Goal: Task Accomplishment & Management: Complete application form

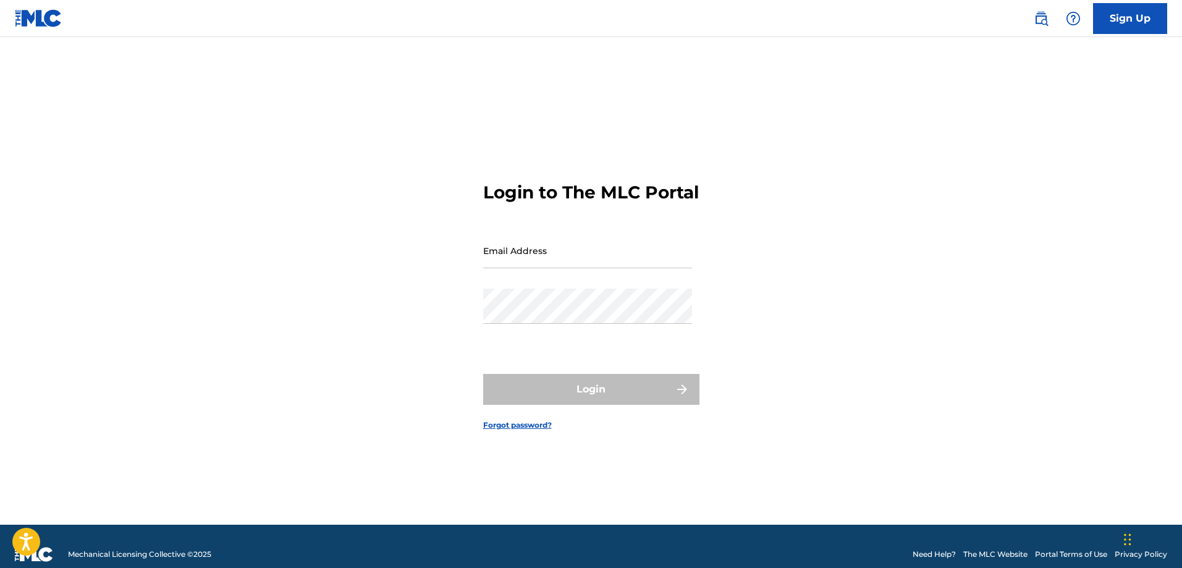
click at [1109, 23] on link "Sign Up" at bounding box center [1130, 18] width 74 height 31
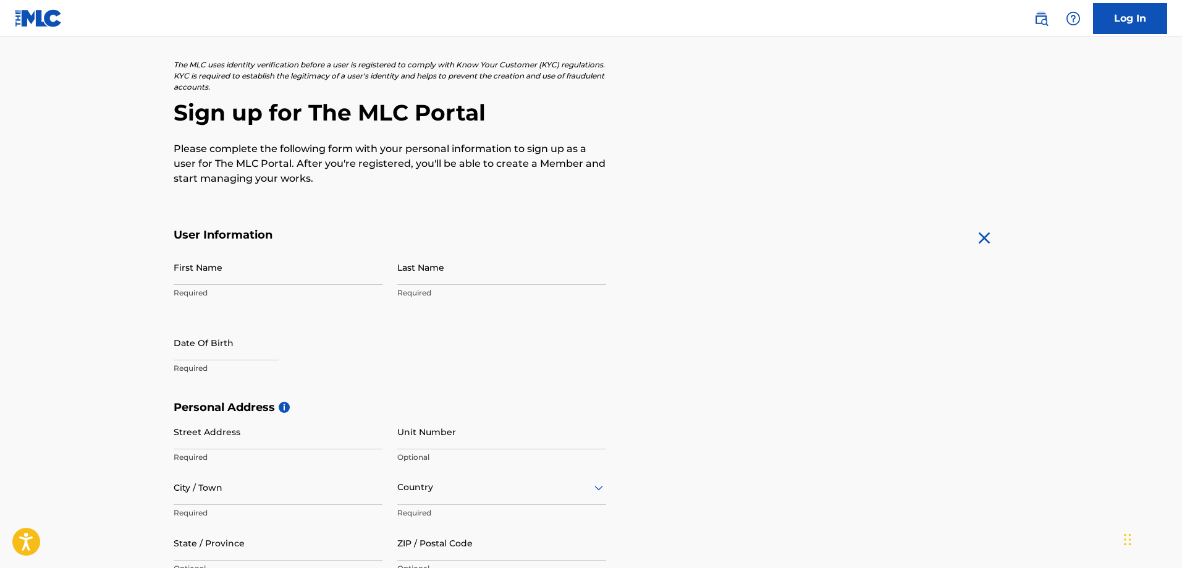
scroll to position [124, 0]
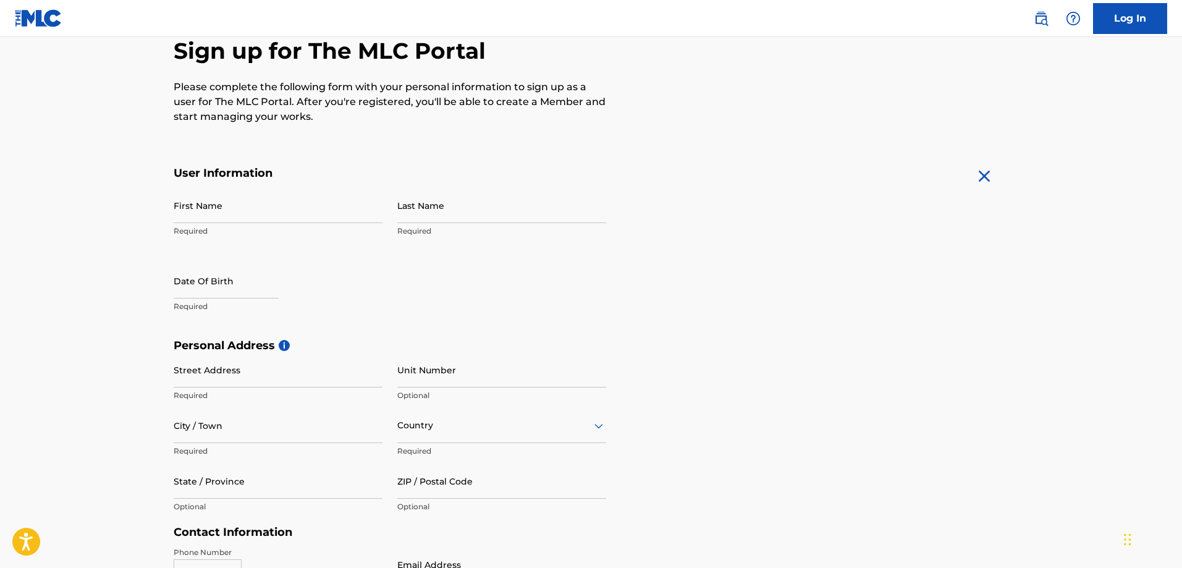
click at [243, 216] on input "First Name" at bounding box center [278, 205] width 209 height 35
type input "[PERSON_NAME]"
click at [445, 220] on input "Last Name" at bounding box center [501, 205] width 209 height 35
type input "[PERSON_NAME]"
click at [237, 284] on input "text" at bounding box center [226, 280] width 105 height 35
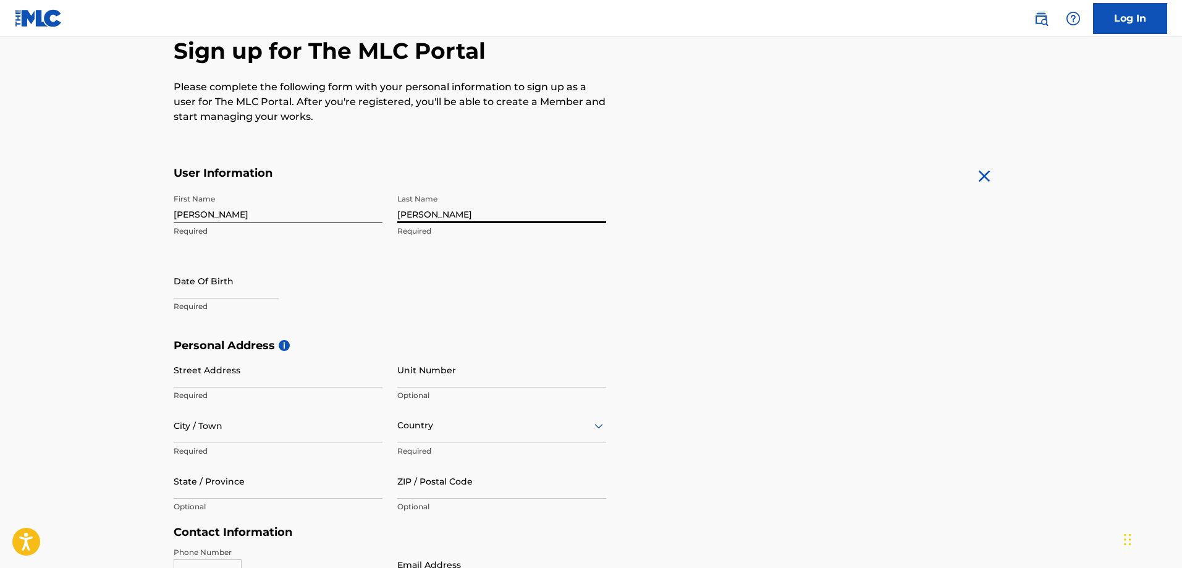
select select "7"
select select "2025"
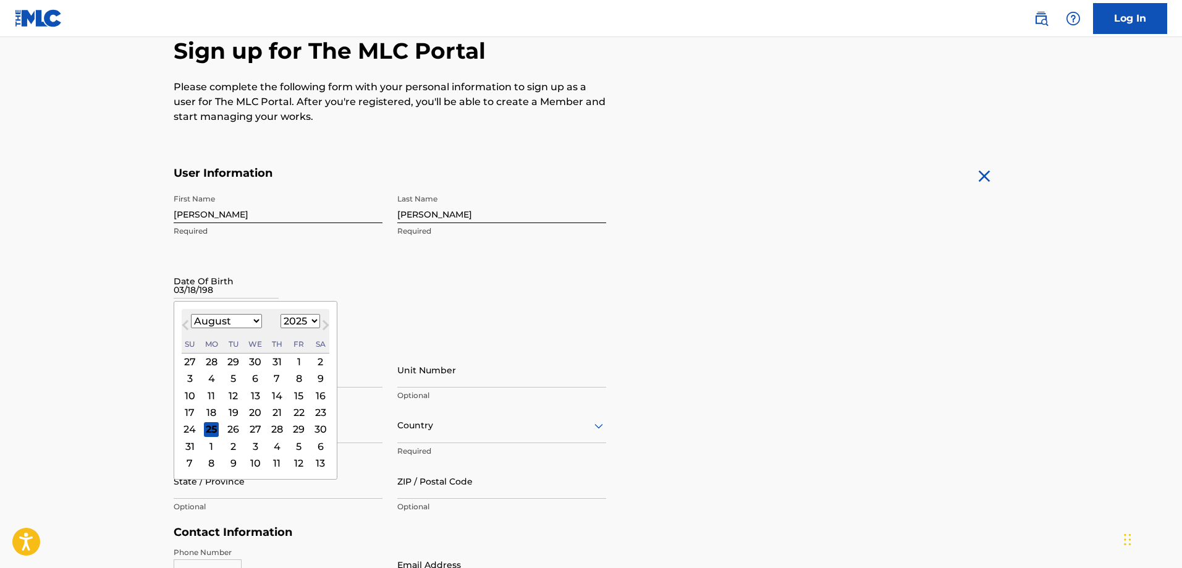
type input "[DATE]"
click at [151, 295] on main "The MLC uses identity verification before a user is registered to comply with K…" at bounding box center [591, 349] width 1182 height 870
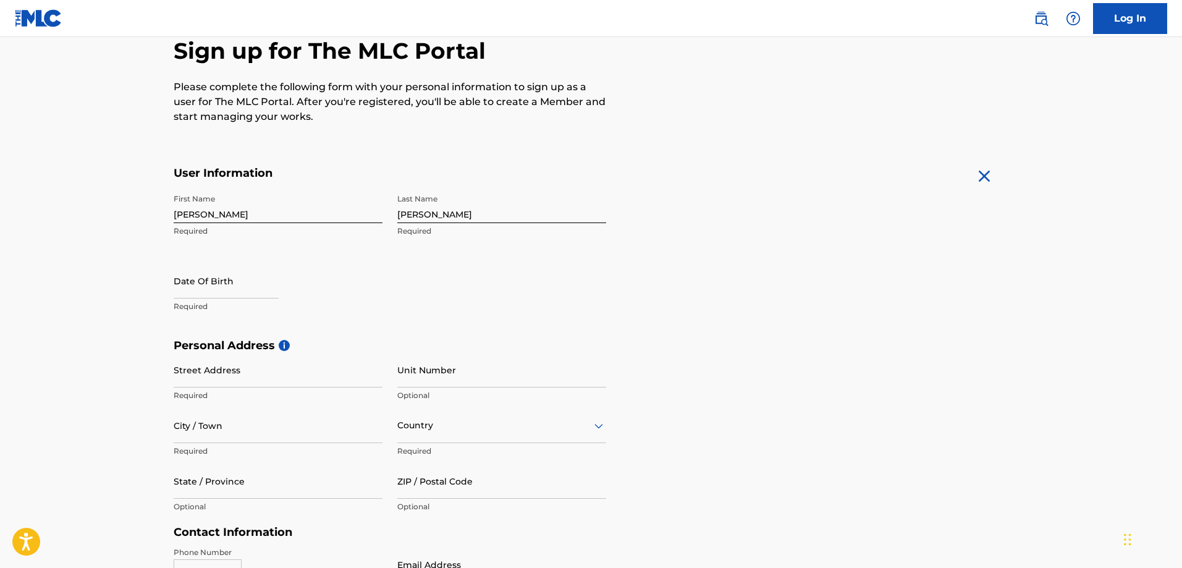
click at [194, 287] on input "text" at bounding box center [226, 280] width 105 height 35
select select "7"
select select "2025"
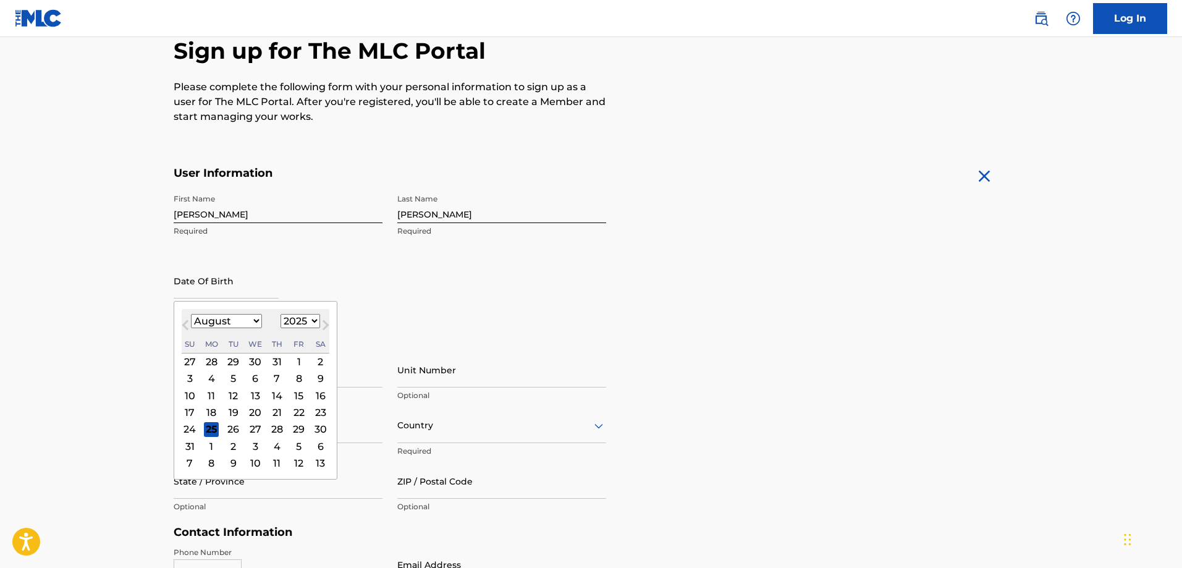
click at [253, 318] on select "January February March April May June July August September October November De…" at bounding box center [226, 321] width 71 height 14
select select "2"
click at [191, 314] on select "January February March April May June July August September October November De…" at bounding box center [226, 321] width 71 height 14
click at [312, 318] on select "1899 1900 1901 1902 1903 1904 1905 1906 1907 1908 1909 1910 1911 1912 1913 1914…" at bounding box center [300, 321] width 40 height 14
select select "1989"
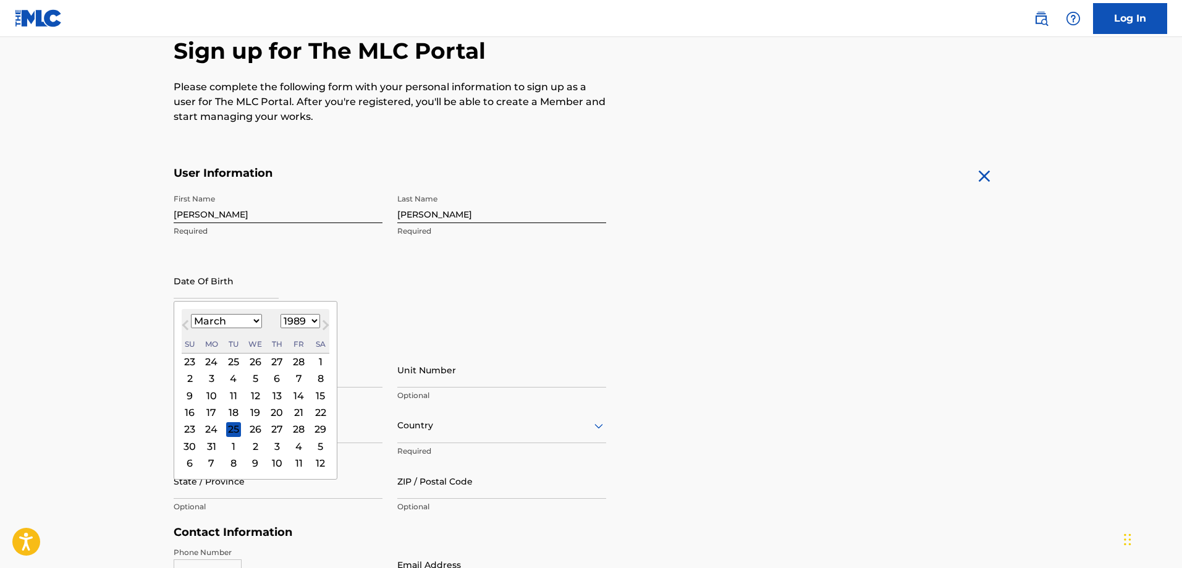
click at [280, 314] on select "1899 1900 1901 1902 1903 1904 1905 1906 1907 1908 1909 1910 1911 1912 1913 1914…" at bounding box center [300, 321] width 40 height 14
click at [315, 392] on div "18" at bounding box center [320, 395] width 15 height 15
type input "[DATE]"
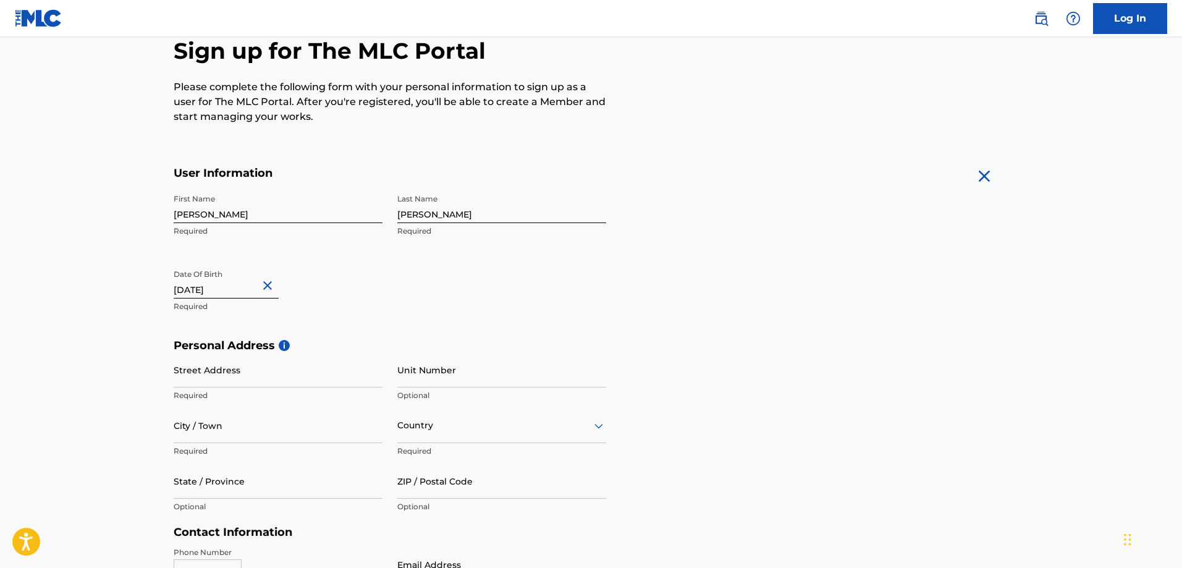
click at [103, 334] on main "The MLC uses identity verification before a user is registered to comply with K…" at bounding box center [591, 349] width 1182 height 870
click at [183, 377] on input "Street Address" at bounding box center [278, 369] width 209 height 35
type input "[STREET_ADDRESS]"
type input "Friendship"
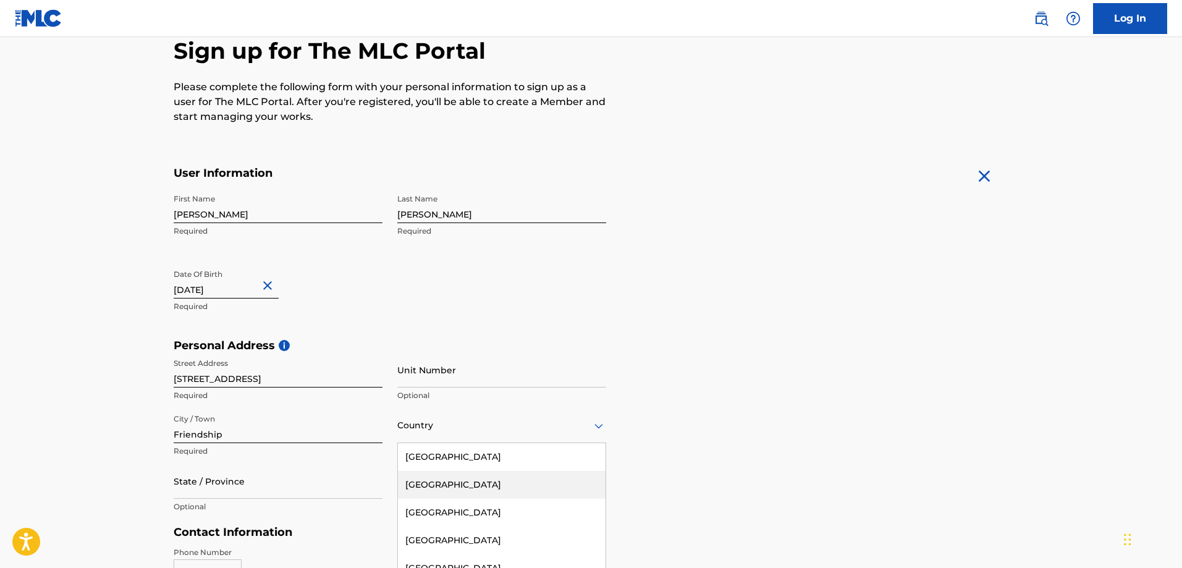
click at [417, 434] on div "223 results available. Use Up and Down to choose options, press Enter to select…" at bounding box center [501, 425] width 209 height 35
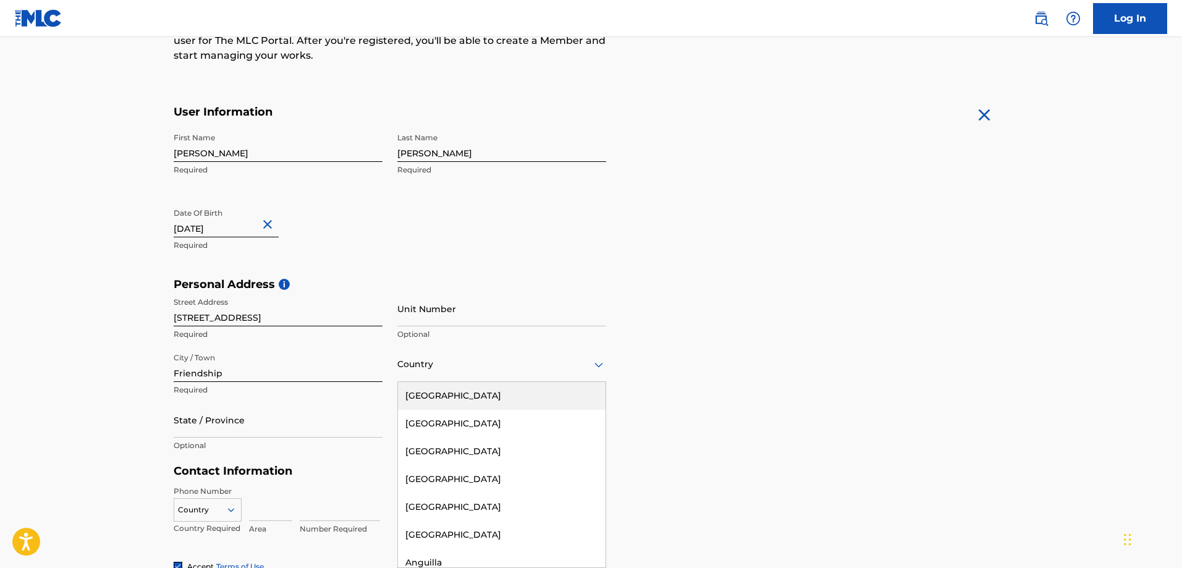
click at [417, 398] on div "[GEOGRAPHIC_DATA]" at bounding box center [502, 396] width 208 height 28
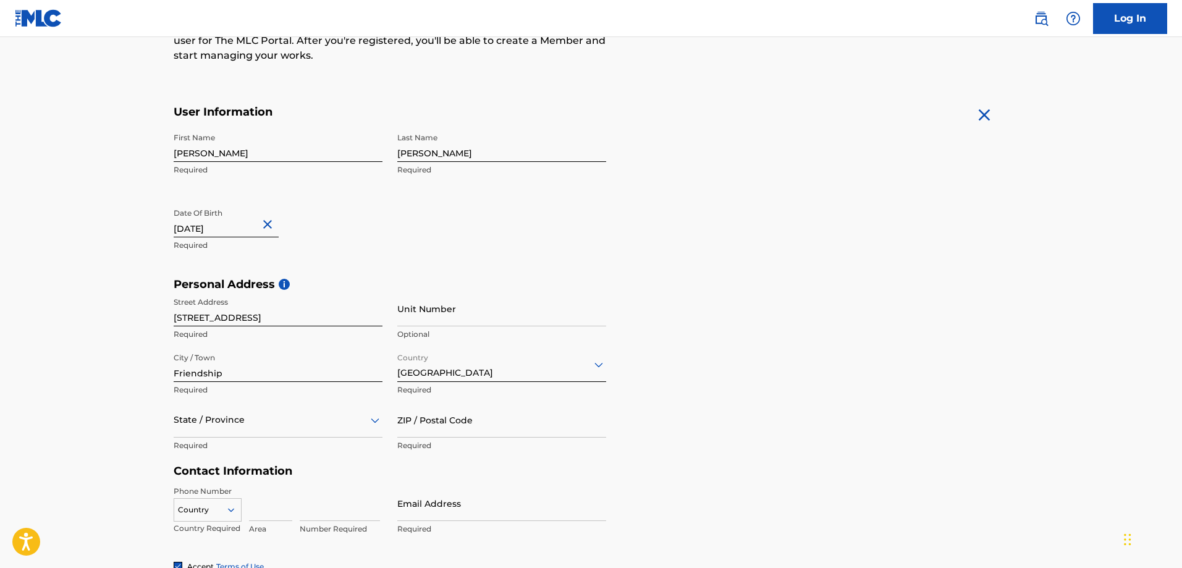
click at [245, 430] on div "State / Province" at bounding box center [278, 419] width 209 height 35
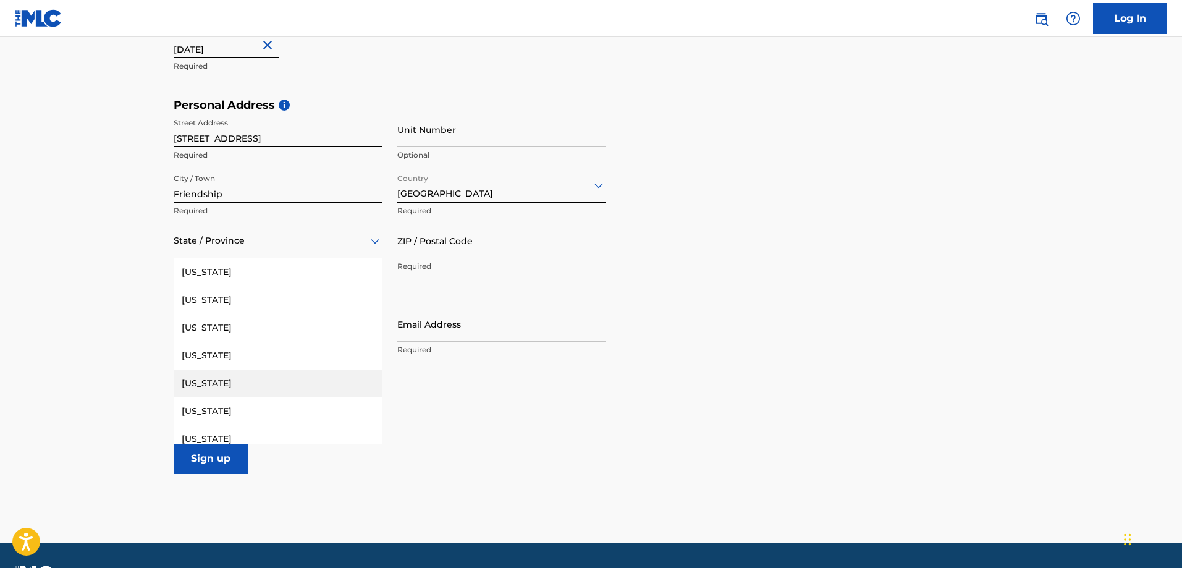
scroll to position [1235, 0]
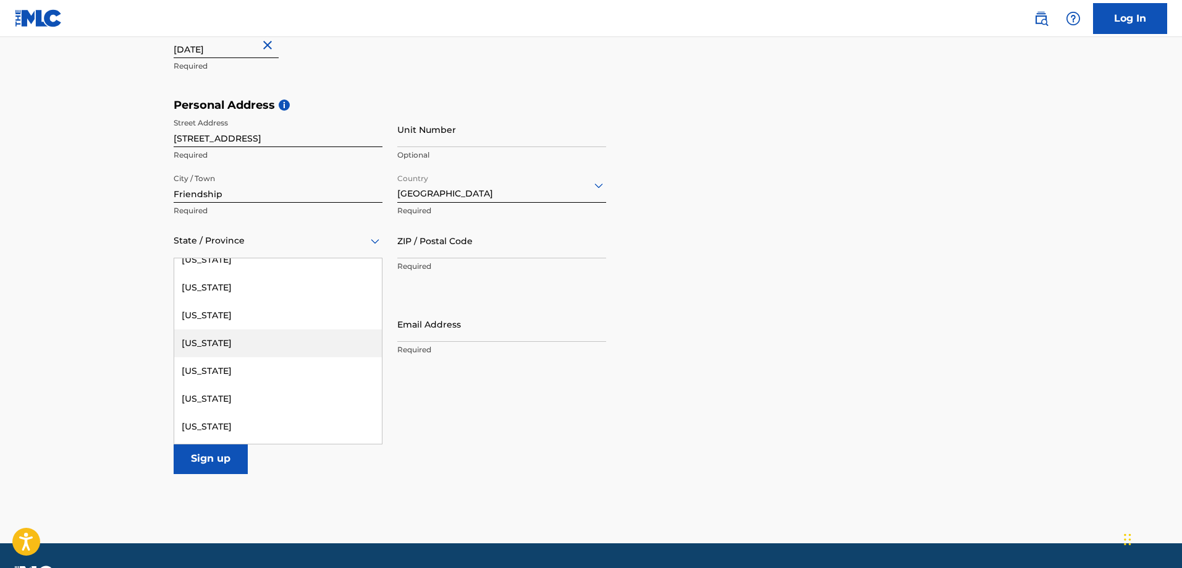
click at [217, 345] on div "[US_STATE]" at bounding box center [278, 343] width 208 height 28
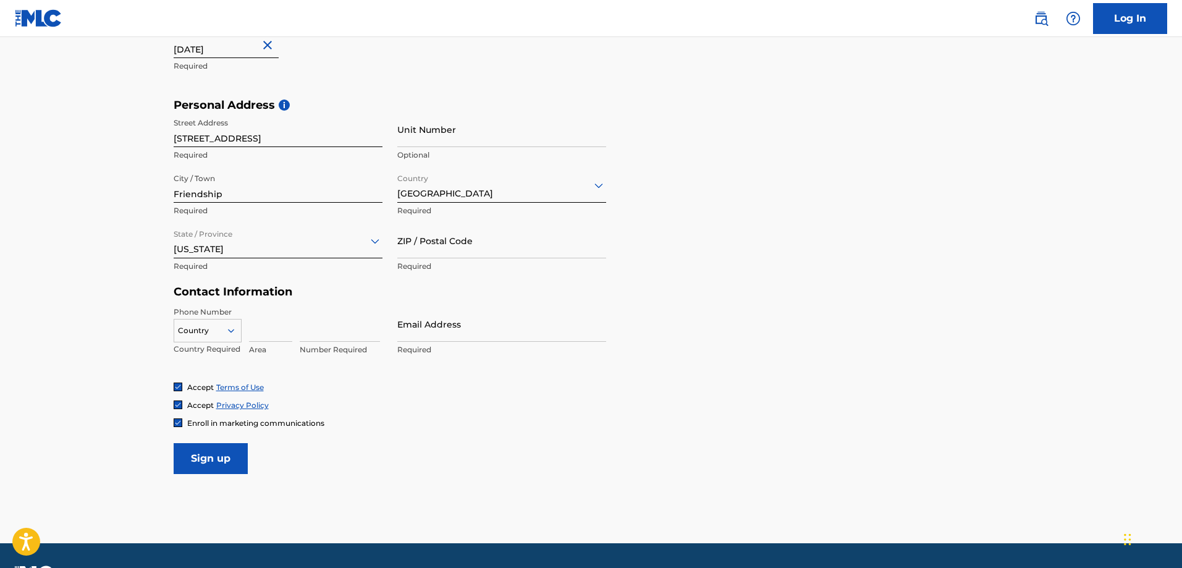
click at [417, 253] on input "ZIP / Postal Code" at bounding box center [501, 240] width 209 height 35
type input "38034"
click at [130, 274] on main "The MLC uses identity verification before a user is registered to comply with K…" at bounding box center [591, 108] width 1182 height 870
click at [261, 332] on input at bounding box center [270, 323] width 43 height 35
type input "731"
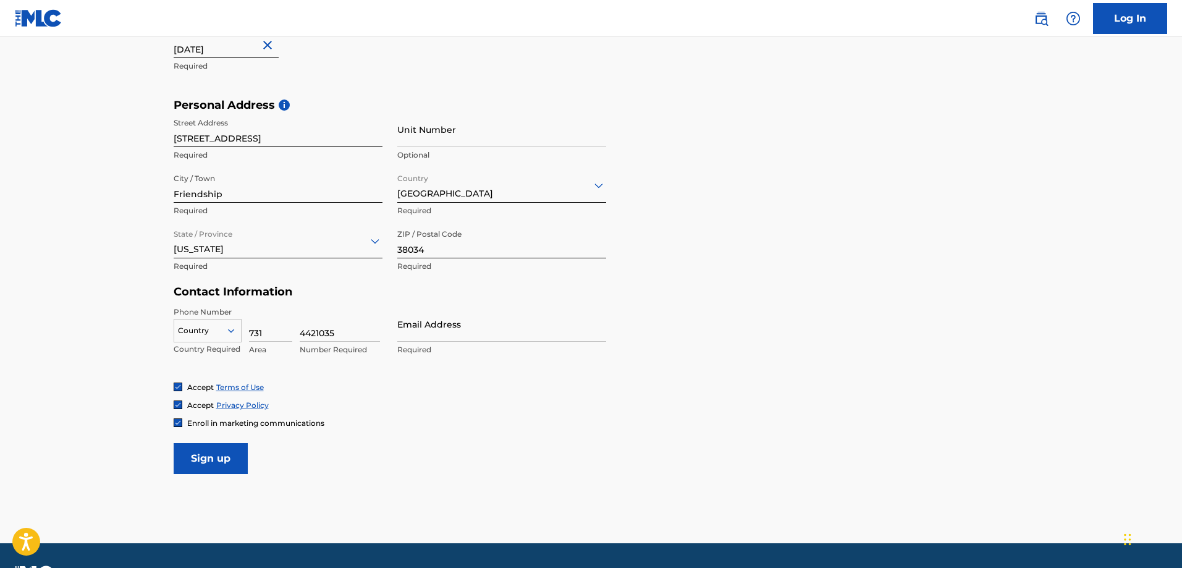
type input "4421035"
type input "[EMAIL_ADDRESS][DOMAIN_NAME]"
click at [106, 378] on main "The MLC uses identity verification before a user is registered to comply with K…" at bounding box center [591, 108] width 1182 height 870
click at [174, 421] on img at bounding box center [177, 422] width 7 height 7
click at [145, 424] on main "The MLC uses identity verification before a user is registered to comply with K…" at bounding box center [591, 108] width 1182 height 870
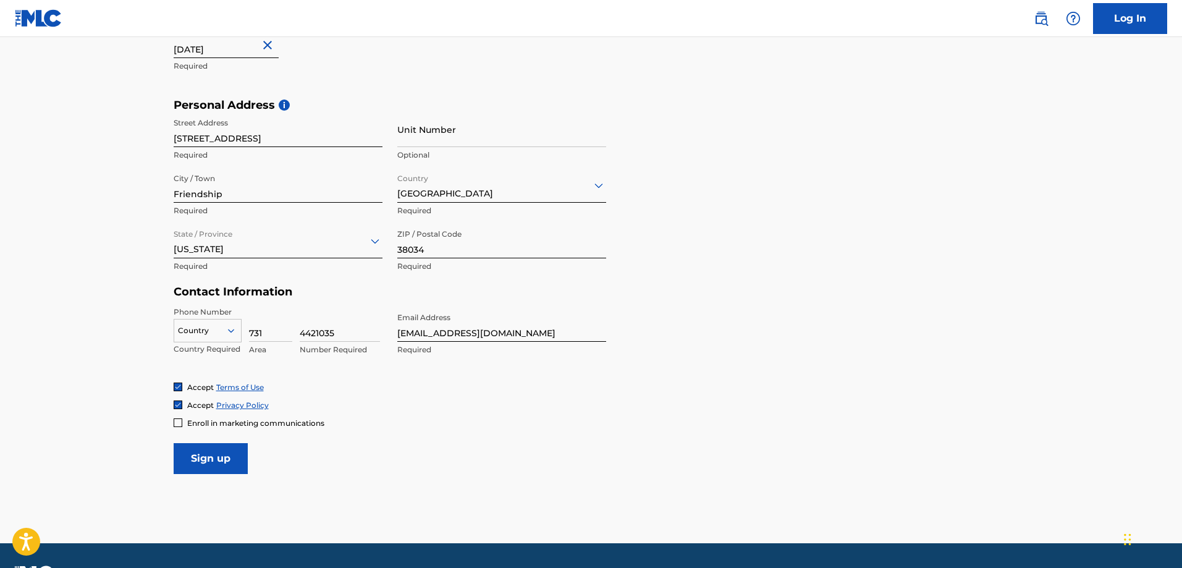
click at [219, 464] on input "Sign up" at bounding box center [211, 458] width 74 height 31
click at [197, 333] on div at bounding box center [207, 331] width 67 height 14
click at [189, 350] on div "US, [GEOGRAPHIC_DATA] +1" at bounding box center [207, 361] width 67 height 48
click at [134, 361] on main "The MLC uses identity verification before a user is registered to comply with K…" at bounding box center [591, 108] width 1182 height 870
click at [208, 456] on input "Sign up" at bounding box center [211, 458] width 74 height 31
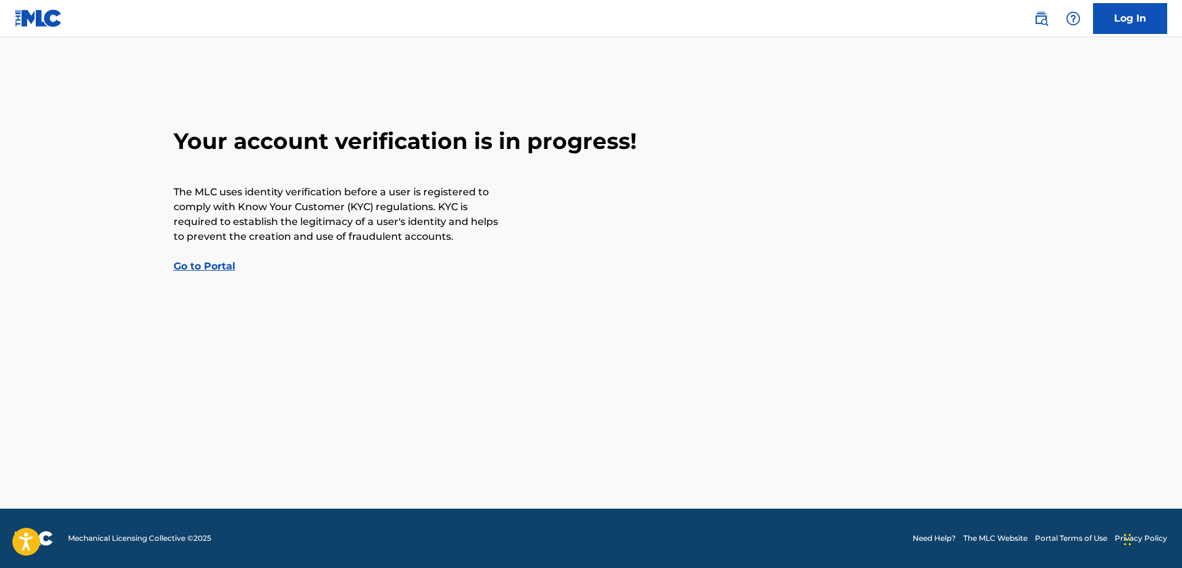
click at [197, 271] on link "Go to Portal" at bounding box center [205, 266] width 62 height 12
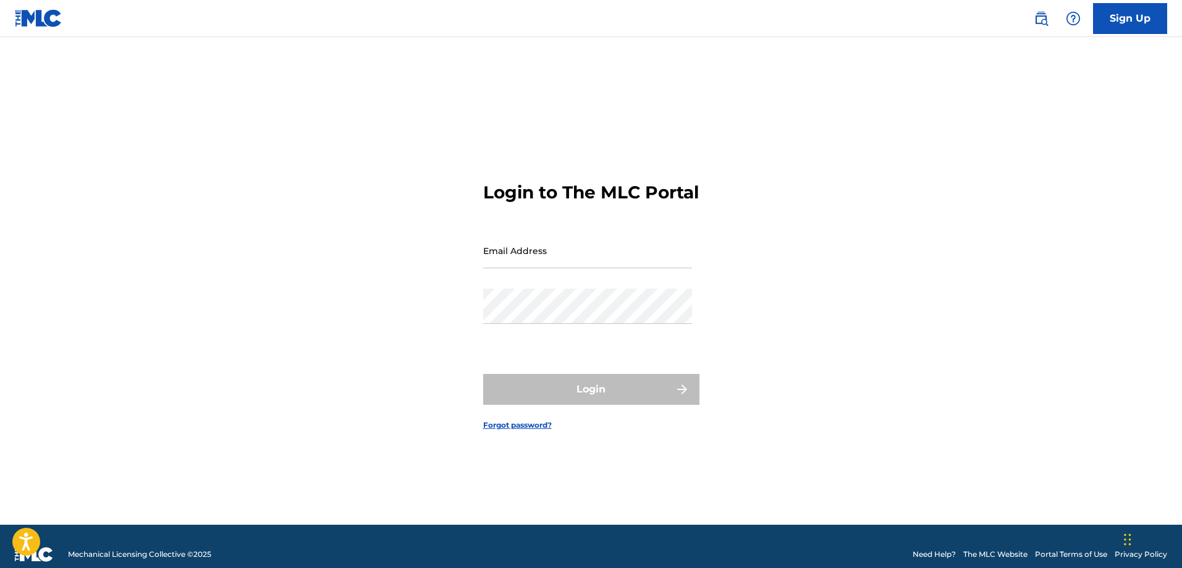
click at [544, 262] on input "Email Address" at bounding box center [587, 250] width 209 height 35
type input "[EMAIL_ADDRESS][DOMAIN_NAME]"
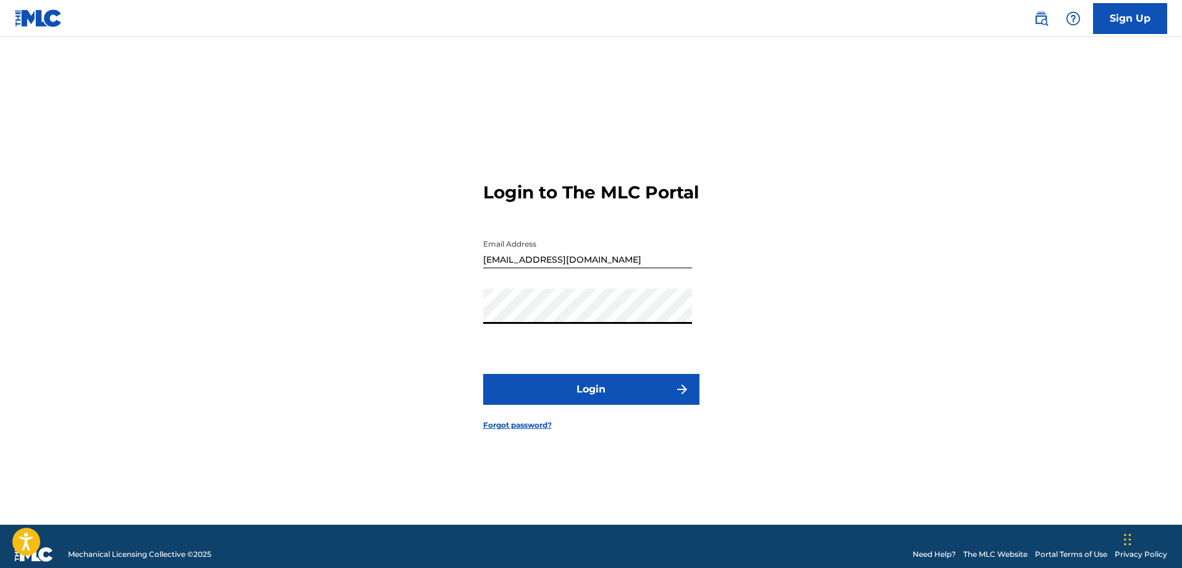
click at [483, 374] on button "Login" at bounding box center [591, 389] width 216 height 31
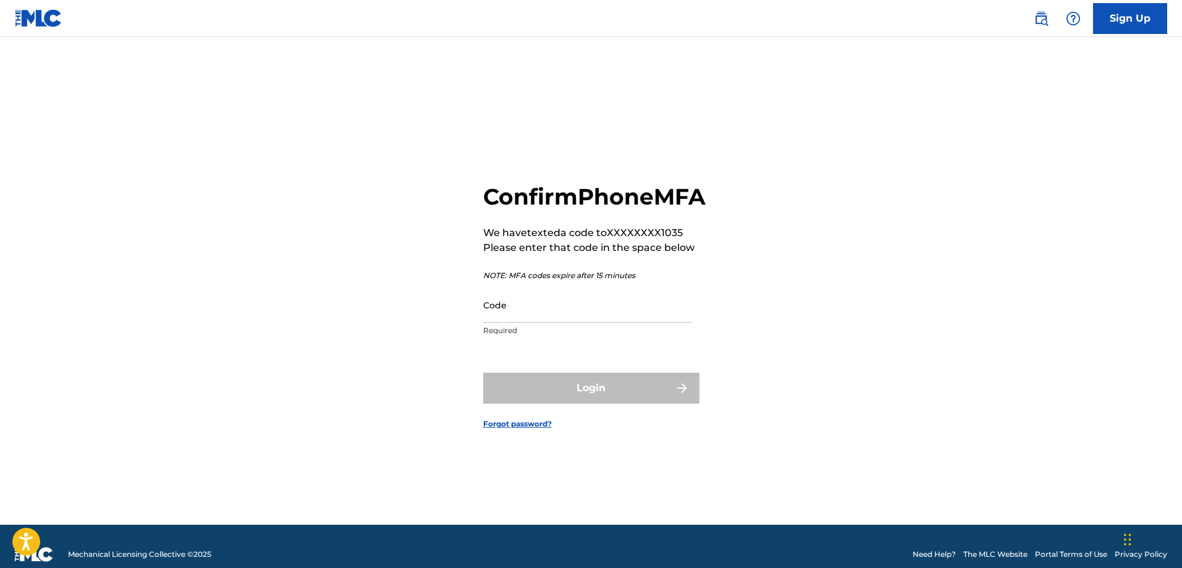
click at [590, 322] on input "Code" at bounding box center [587, 304] width 209 height 35
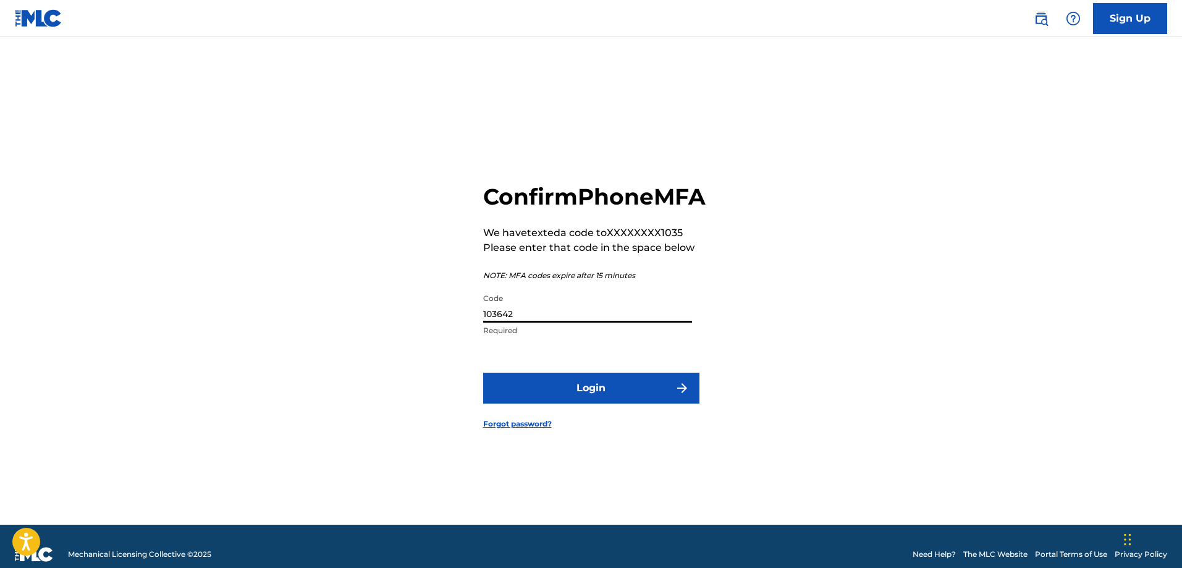
type input "103642"
click at [600, 403] on button "Login" at bounding box center [591, 387] width 216 height 31
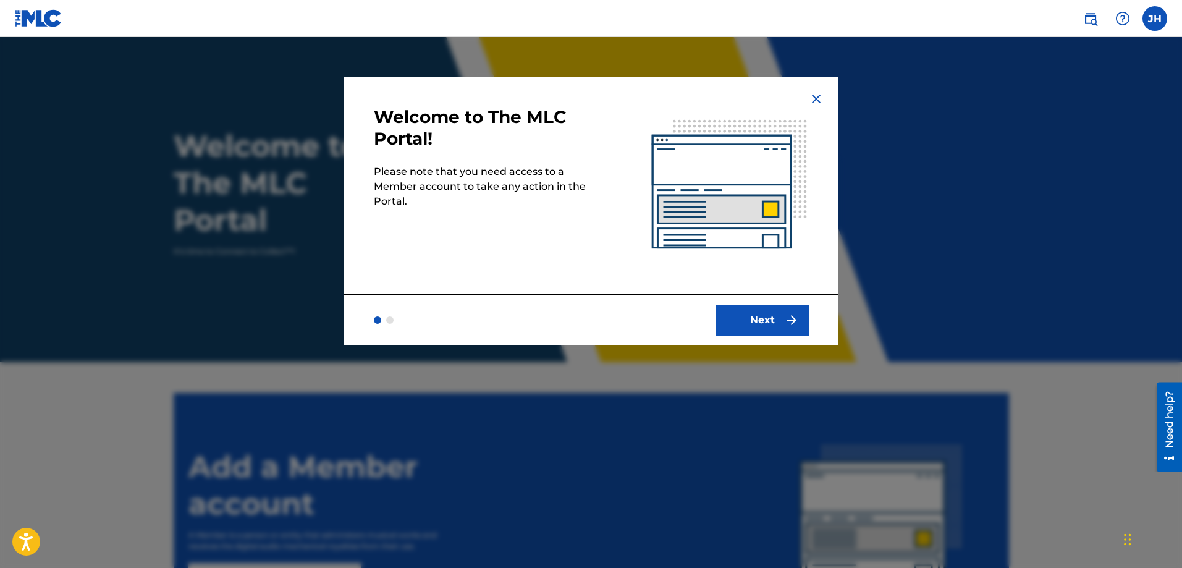
click at [745, 330] on button "Next" at bounding box center [762, 320] width 93 height 31
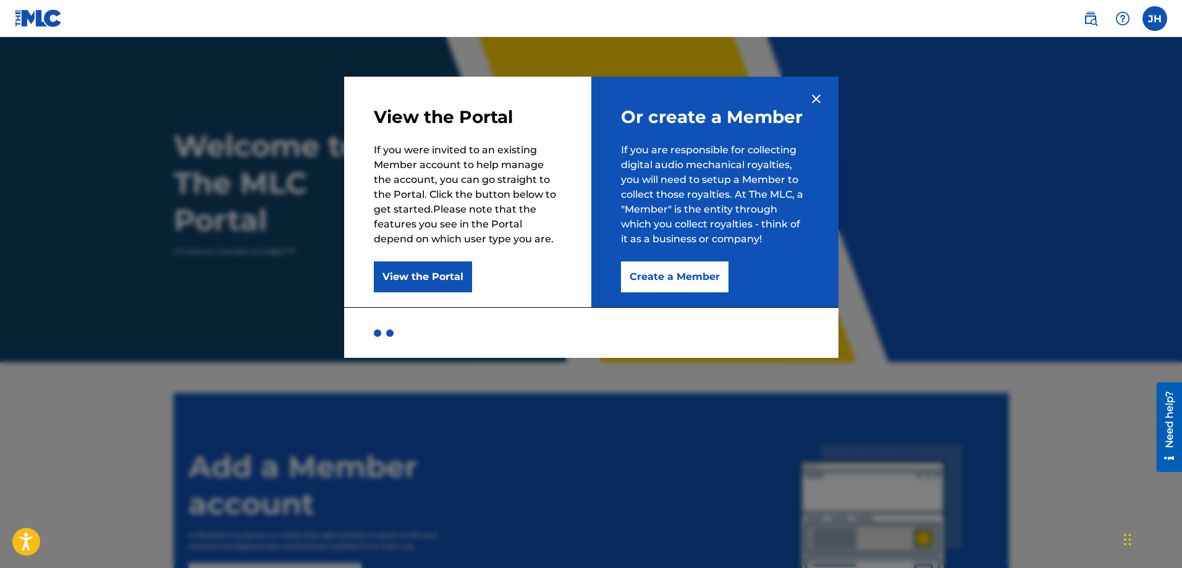
click at [421, 275] on button "View the Portal" at bounding box center [423, 276] width 98 height 31
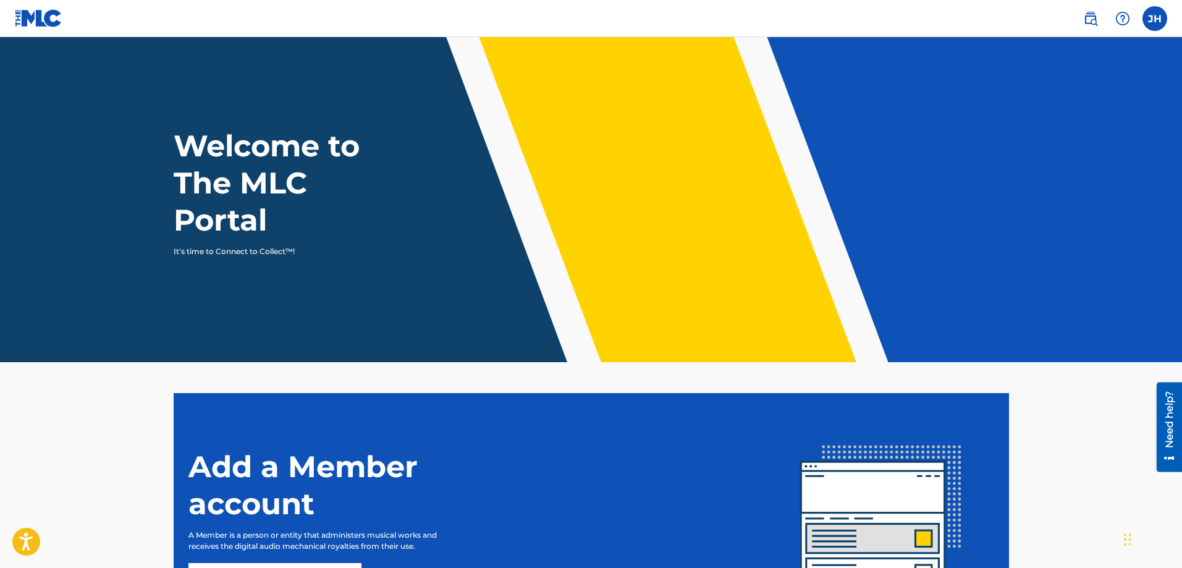
click at [1124, 17] on img at bounding box center [1122, 18] width 15 height 15
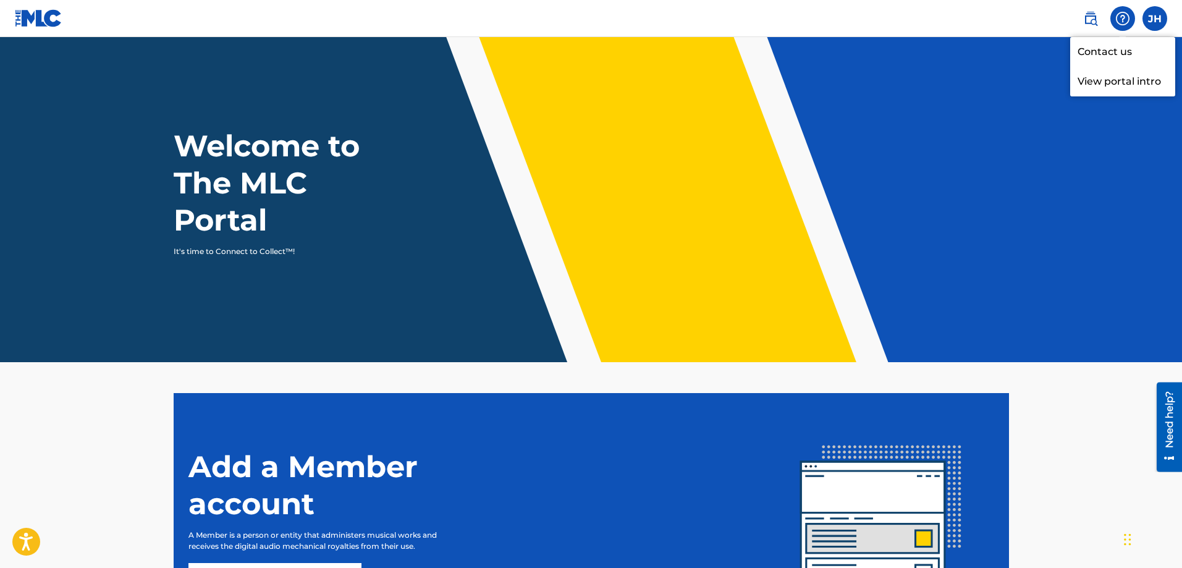
click at [1111, 83] on p "View portal intro" at bounding box center [1122, 82] width 105 height 30
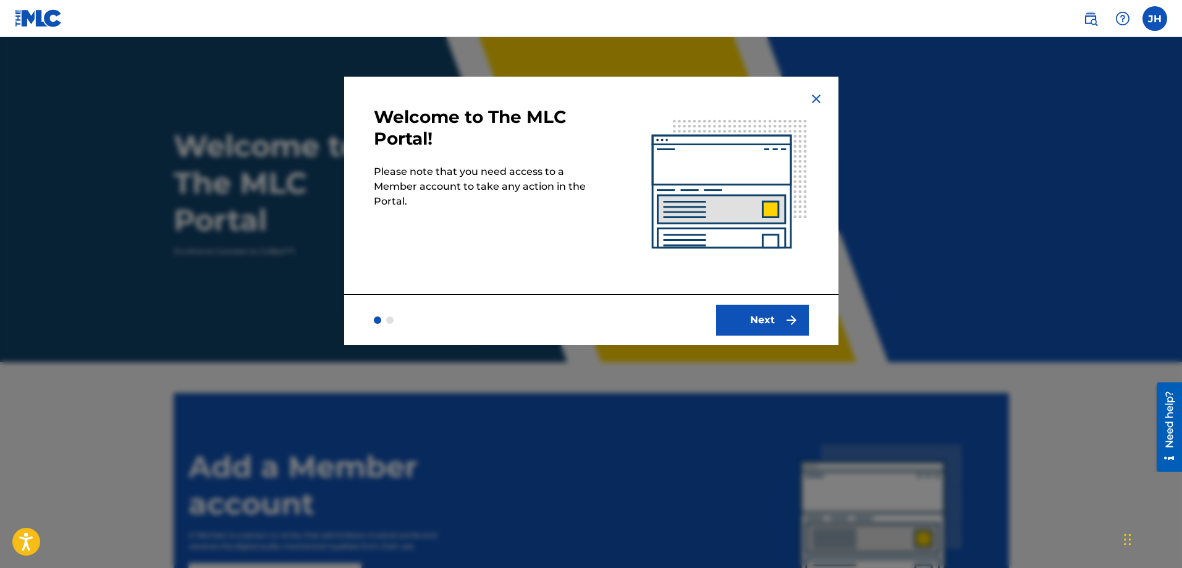
click at [758, 319] on button "Next" at bounding box center [762, 320] width 93 height 31
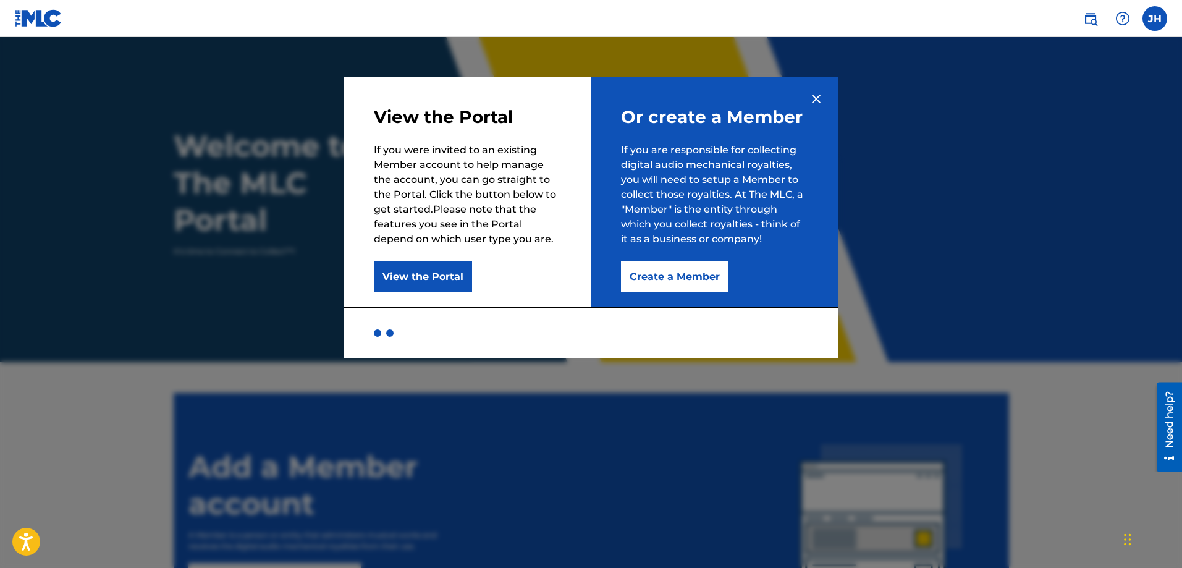
click at [812, 104] on img at bounding box center [816, 98] width 15 height 15
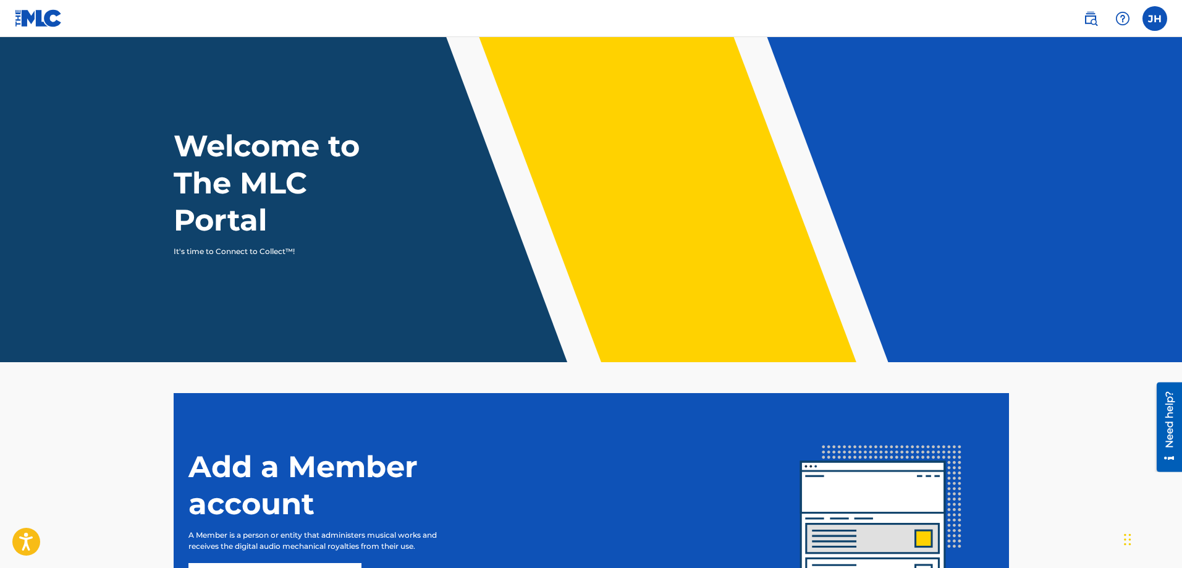
scroll to position [62, 0]
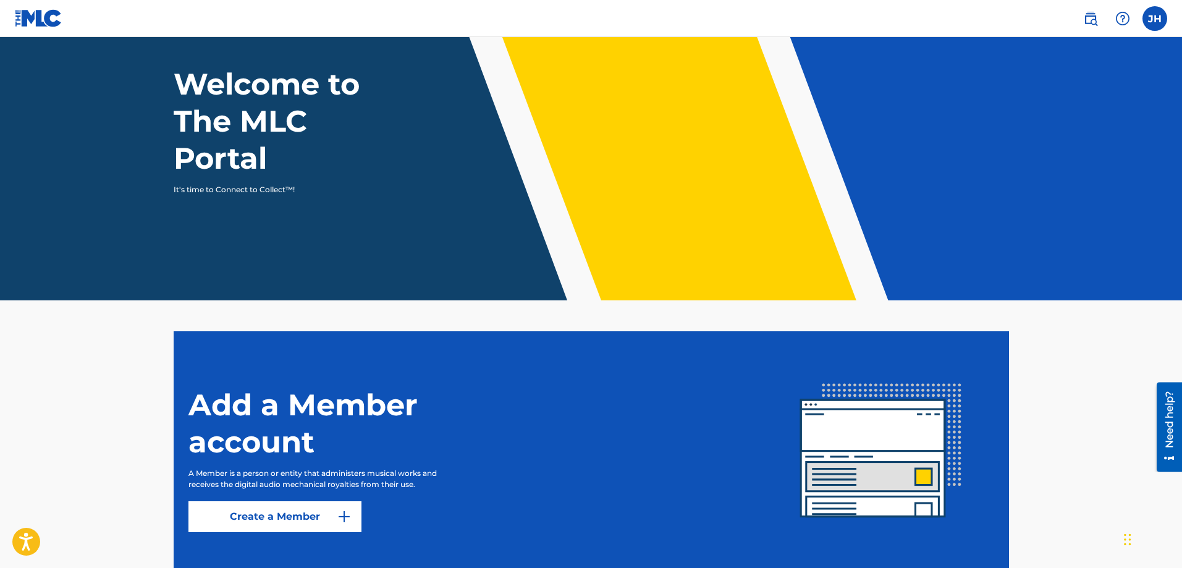
click at [1084, 12] on img at bounding box center [1090, 18] width 15 height 15
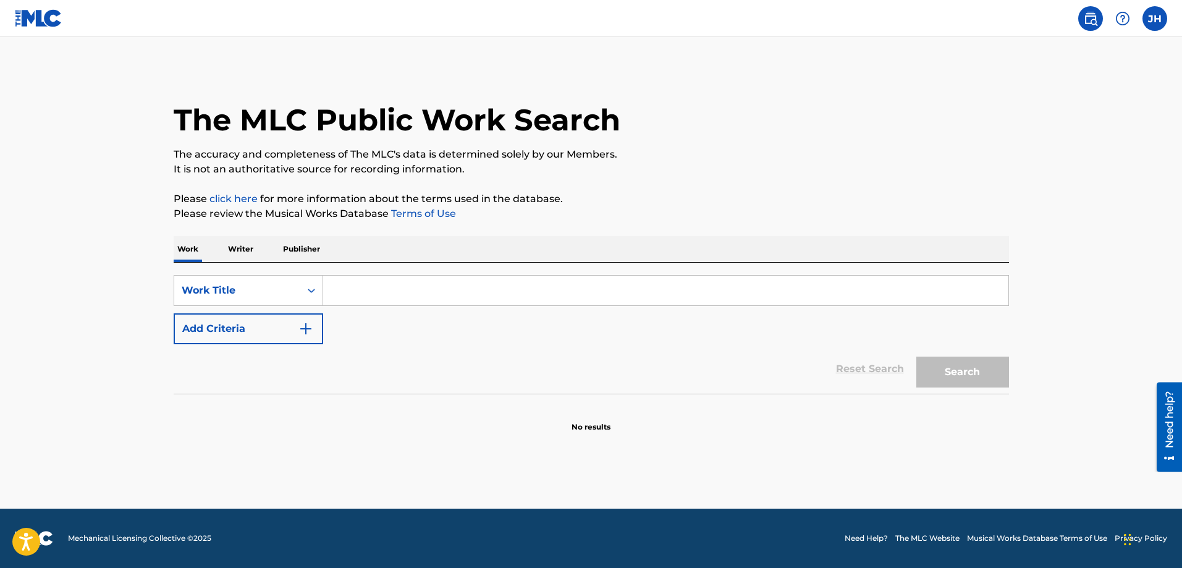
click at [417, 290] on input "Search Form" at bounding box center [665, 290] width 685 height 30
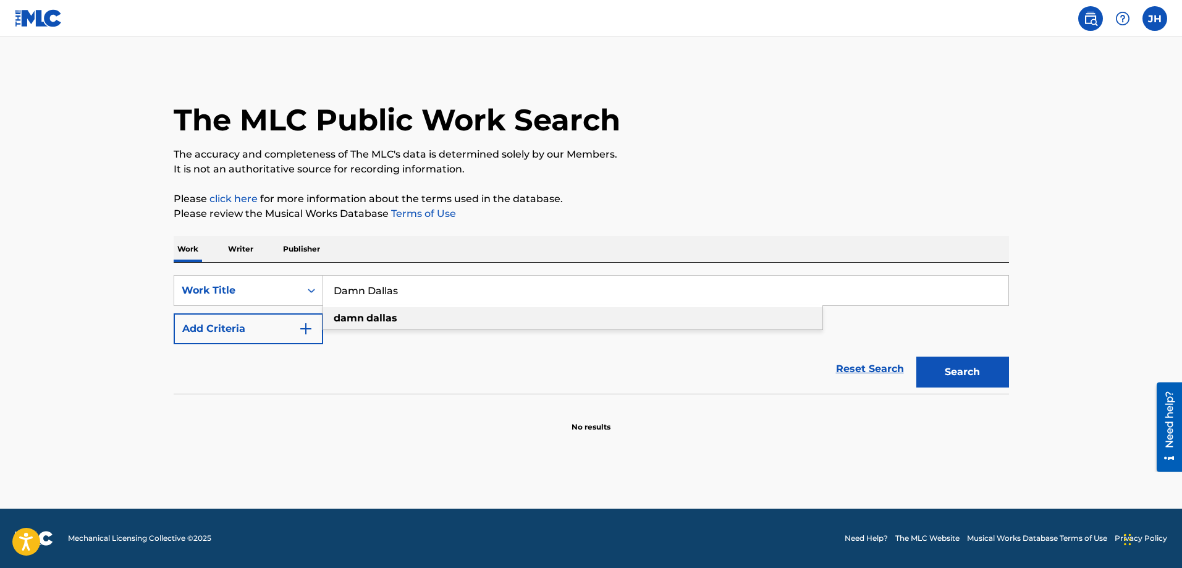
click at [392, 316] on strong "dallas" at bounding box center [381, 318] width 31 height 12
type input "[PERSON_NAME]"
click at [978, 374] on button "Search" at bounding box center [962, 371] width 93 height 31
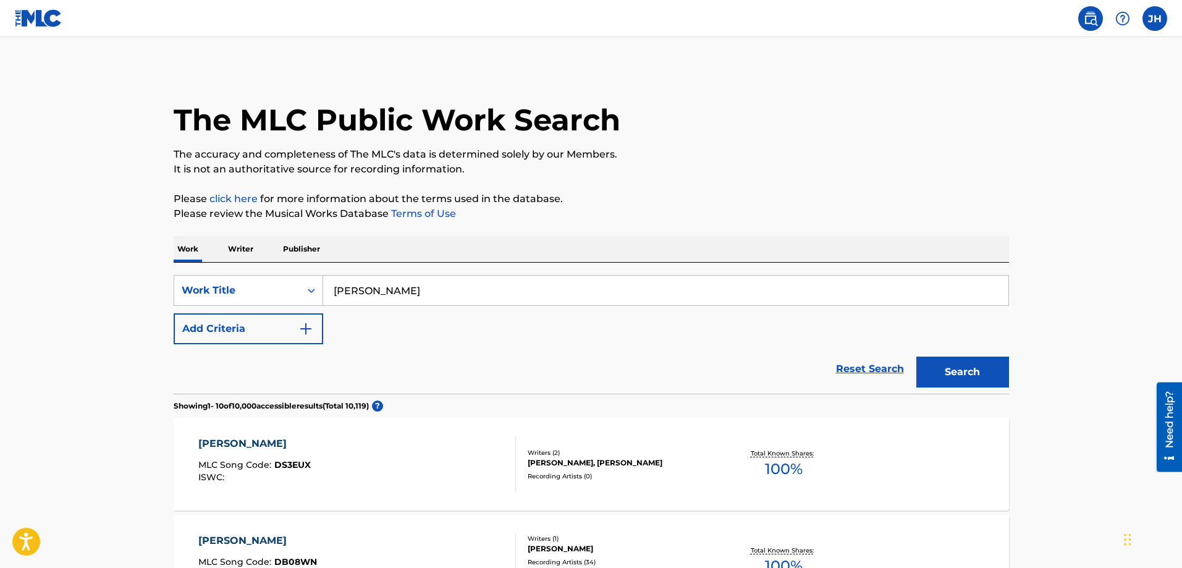
click at [264, 442] on div "[PERSON_NAME]" at bounding box center [254, 443] width 112 height 15
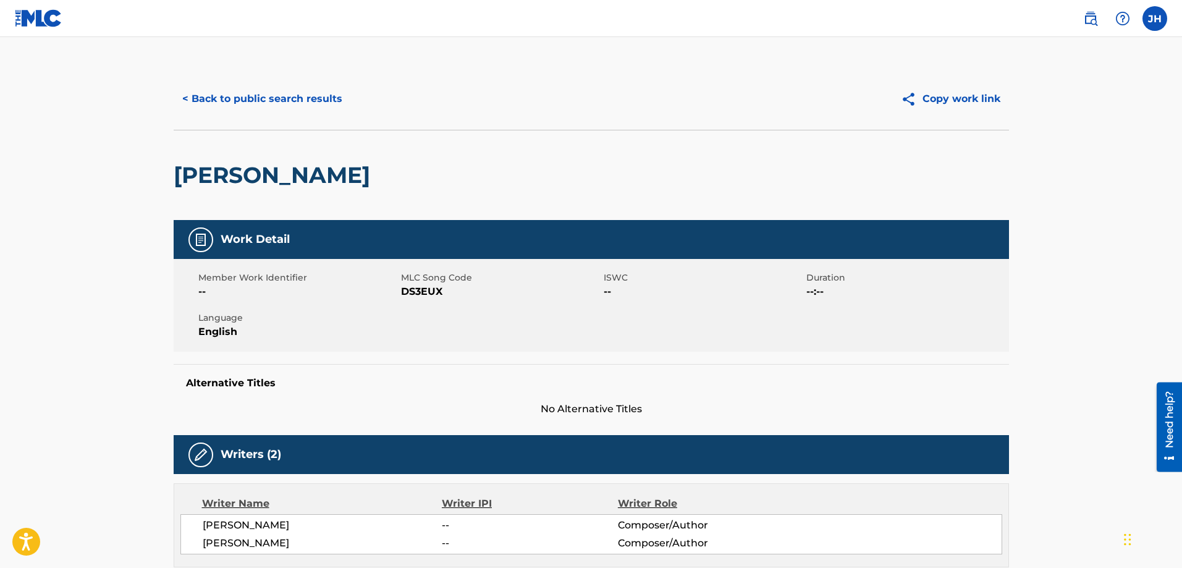
scroll to position [62, 0]
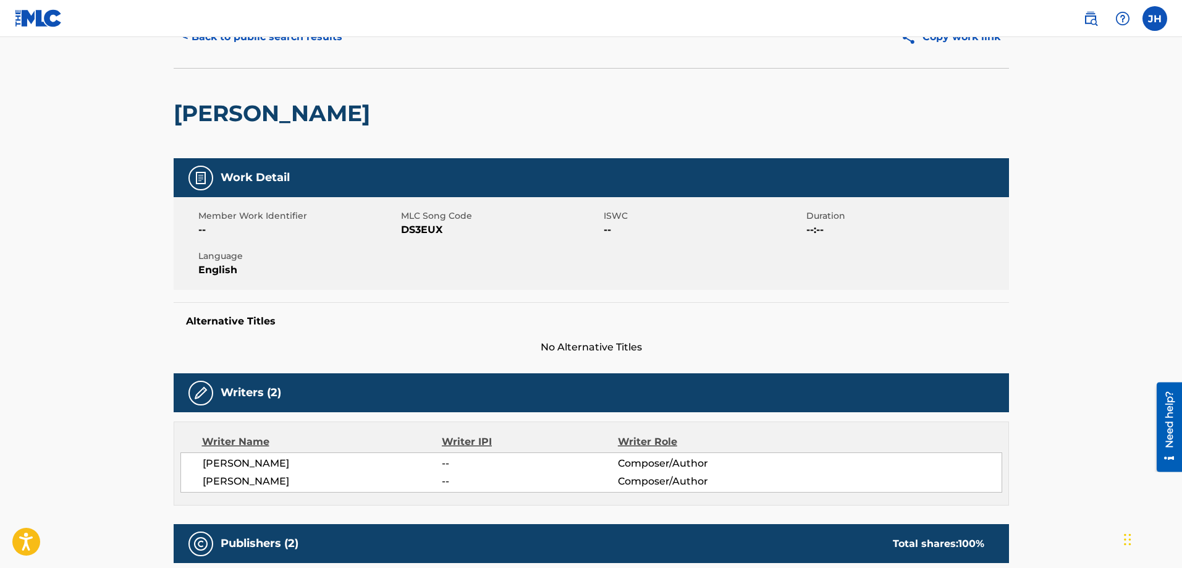
click at [237, 464] on span "[PERSON_NAME]" at bounding box center [323, 463] width 240 height 15
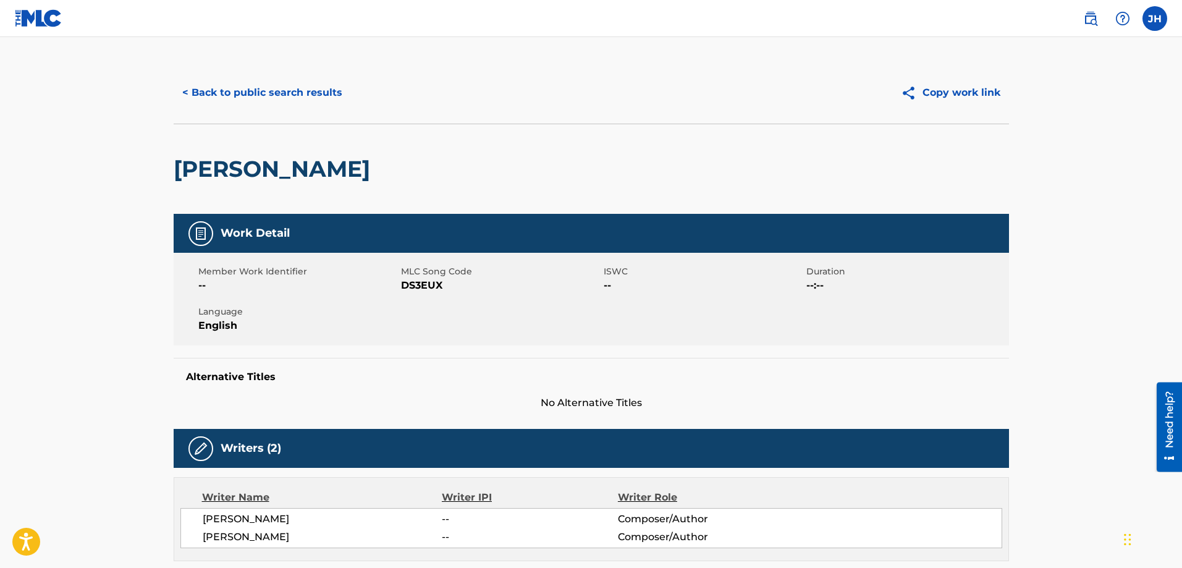
scroll to position [0, 0]
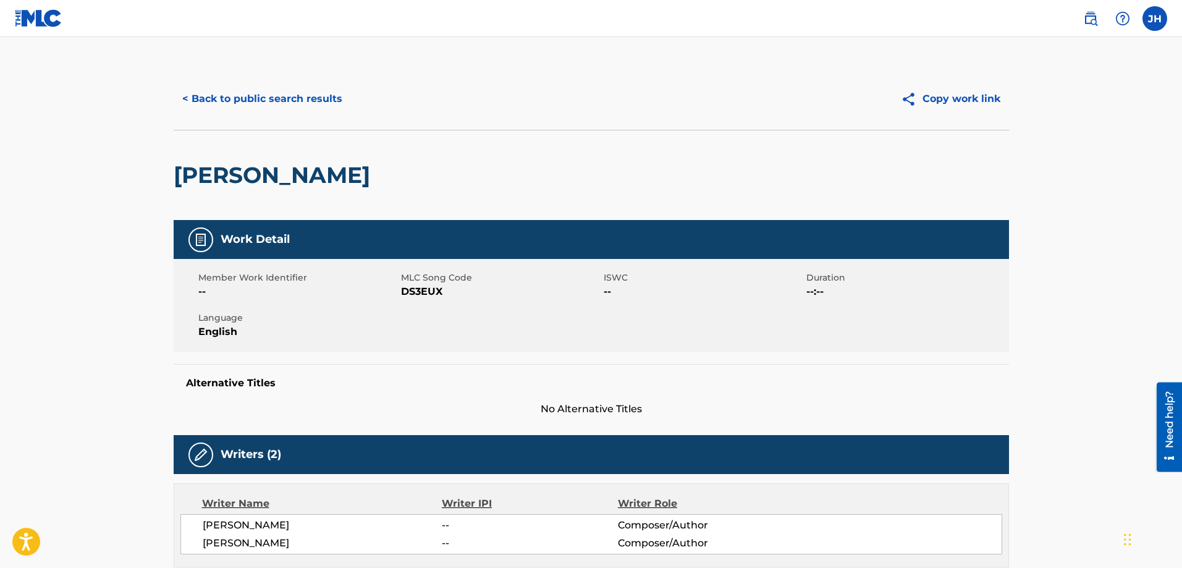
click at [957, 97] on button "Copy work link" at bounding box center [950, 98] width 117 height 31
click at [281, 96] on button "< Back to public search results" at bounding box center [262, 98] width 177 height 31
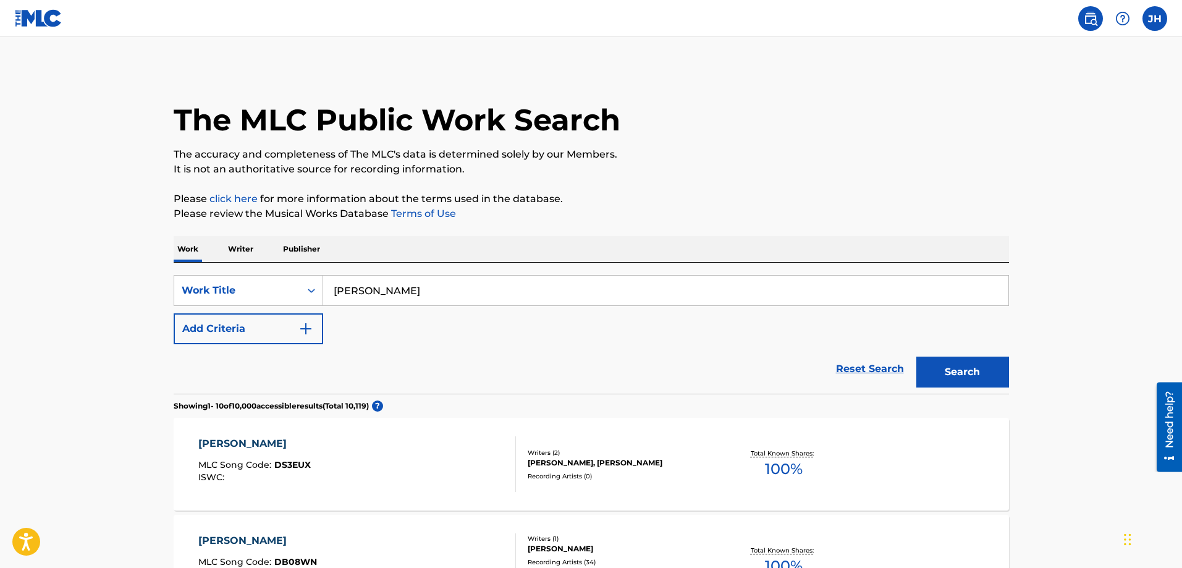
click at [1148, 19] on label at bounding box center [1154, 18] width 25 height 25
click at [1154, 19] on input "[PERSON_NAME] [PERSON_NAME][EMAIL_ADDRESS][DOMAIN_NAME] Notification Preference…" at bounding box center [1154, 19] width 0 height 0
click at [1064, 133] on link "Notification Preferences" at bounding box center [1065, 132] width 91 height 11
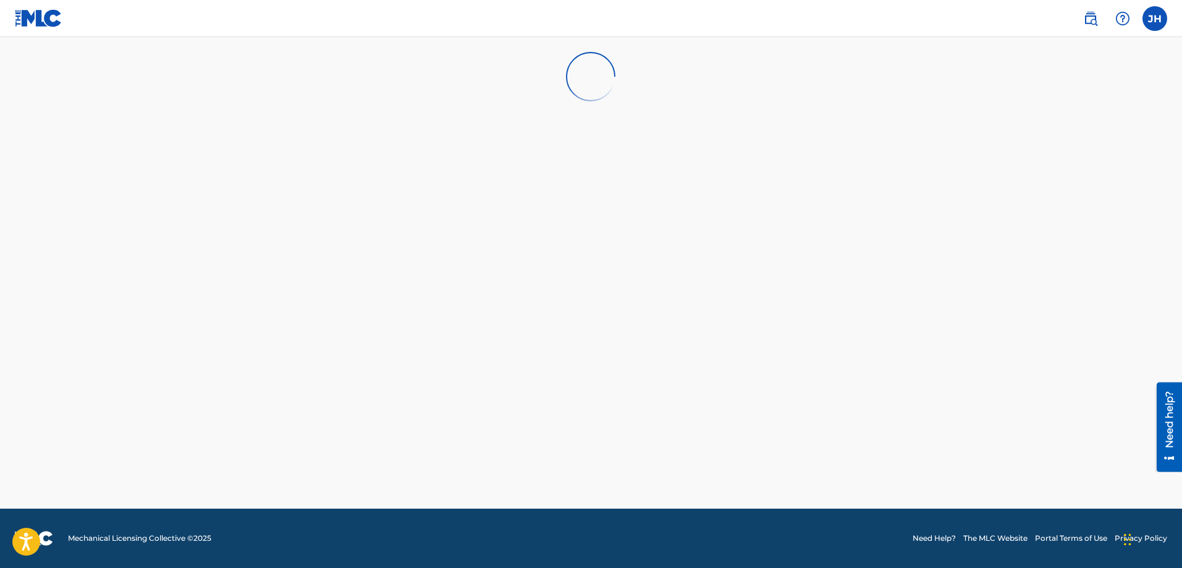
click at [1151, 20] on label at bounding box center [1154, 18] width 25 height 25
click at [1154, 19] on input "[PERSON_NAME] [PERSON_NAME][EMAIL_ADDRESS][DOMAIN_NAME] Notification Preference…" at bounding box center [1154, 19] width 0 height 0
click at [1030, 154] on link "Profile" at bounding box center [1032, 153] width 25 height 11
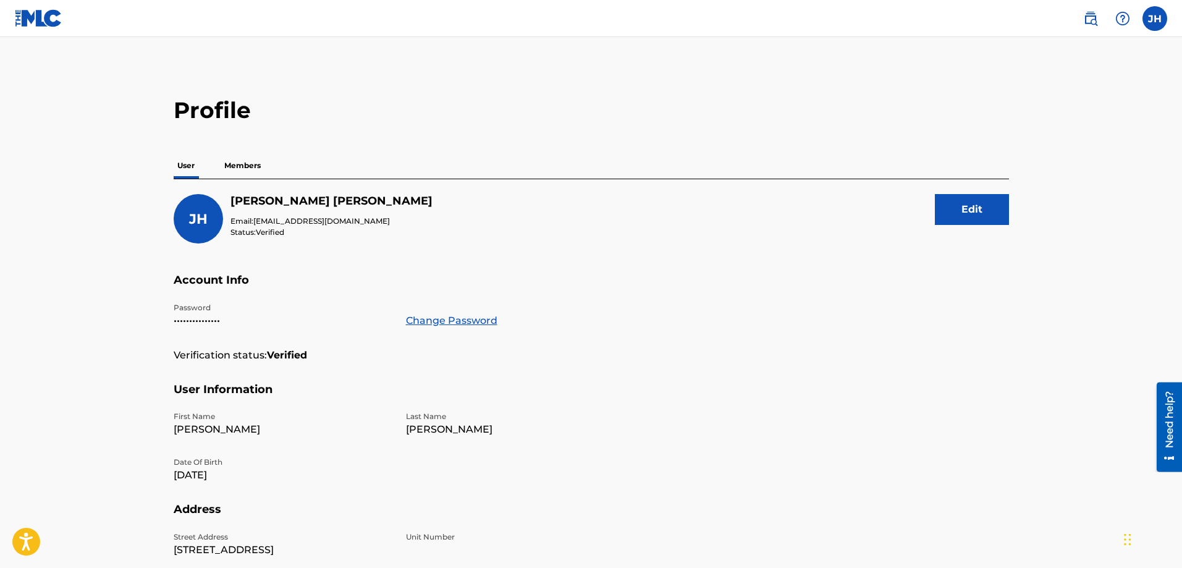
click at [247, 166] on p "Members" at bounding box center [243, 166] width 44 height 26
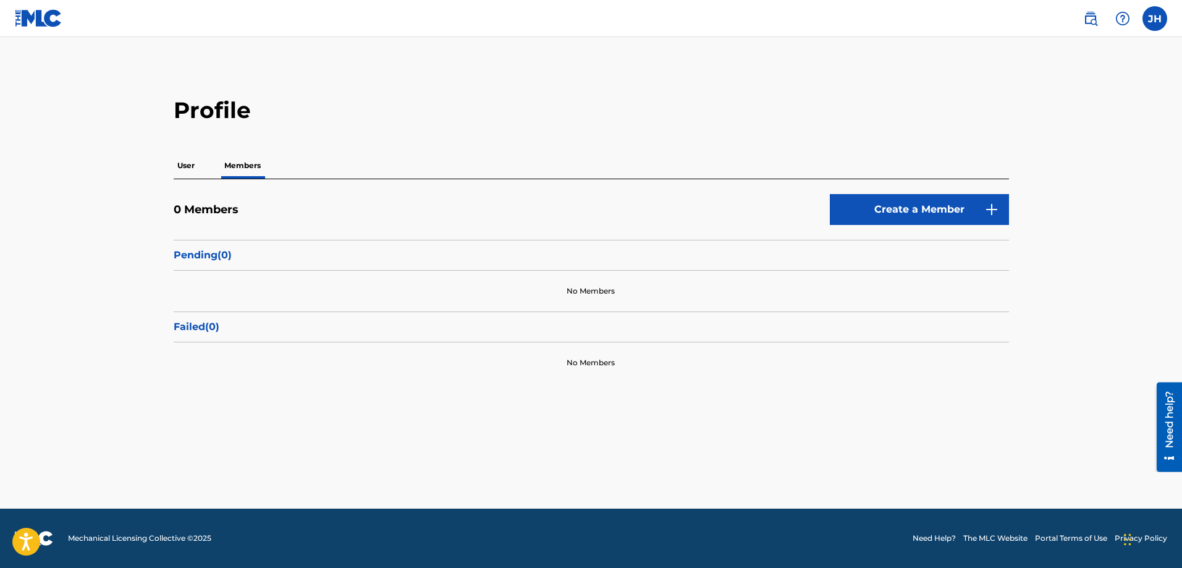
click at [185, 164] on p "User" at bounding box center [186, 166] width 25 height 26
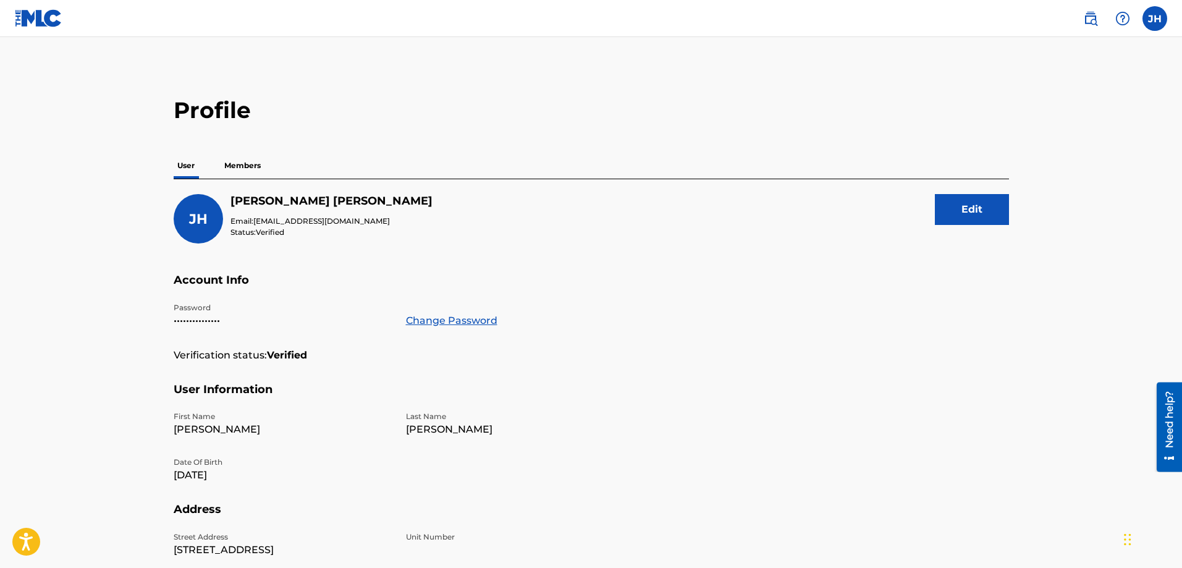
click at [1160, 23] on label at bounding box center [1154, 18] width 25 height 25
click at [1154, 19] on input "[PERSON_NAME] [PERSON_NAME][EMAIL_ADDRESS][DOMAIN_NAME] Notification Preference…" at bounding box center [1154, 19] width 0 height 0
click at [1043, 132] on link "Notification Preferences" at bounding box center [1065, 132] width 91 height 11
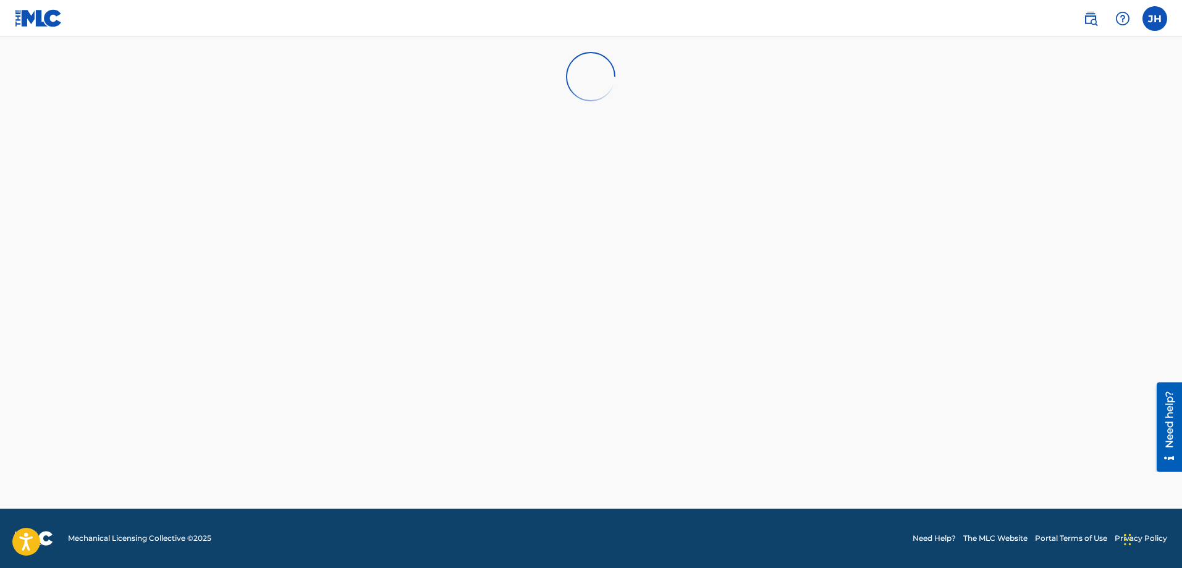
click at [36, 13] on img at bounding box center [39, 18] width 48 height 18
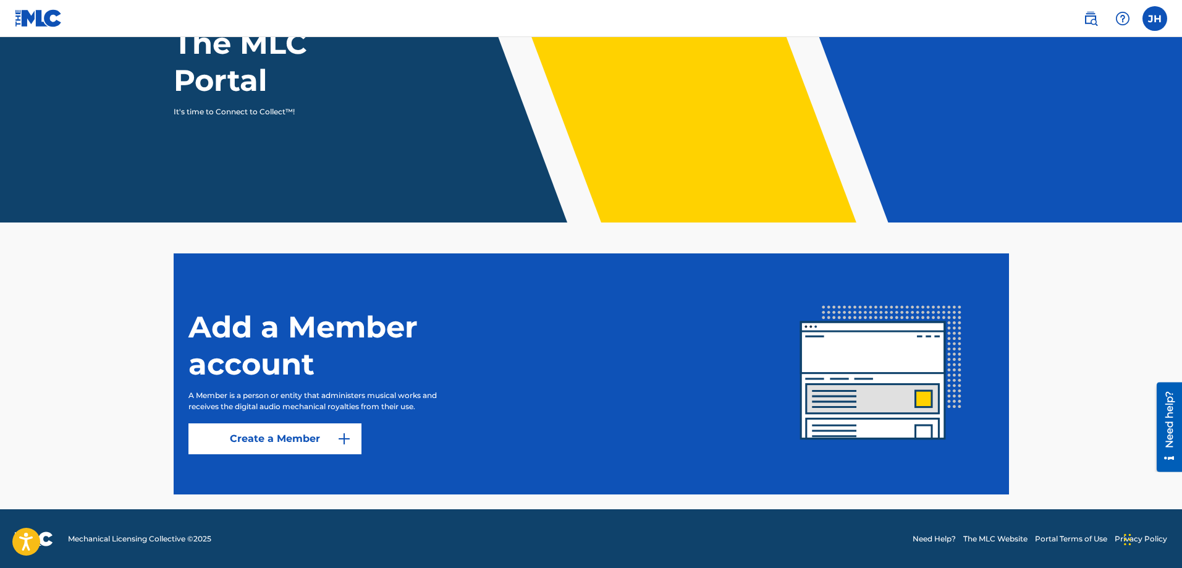
scroll to position [140, 0]
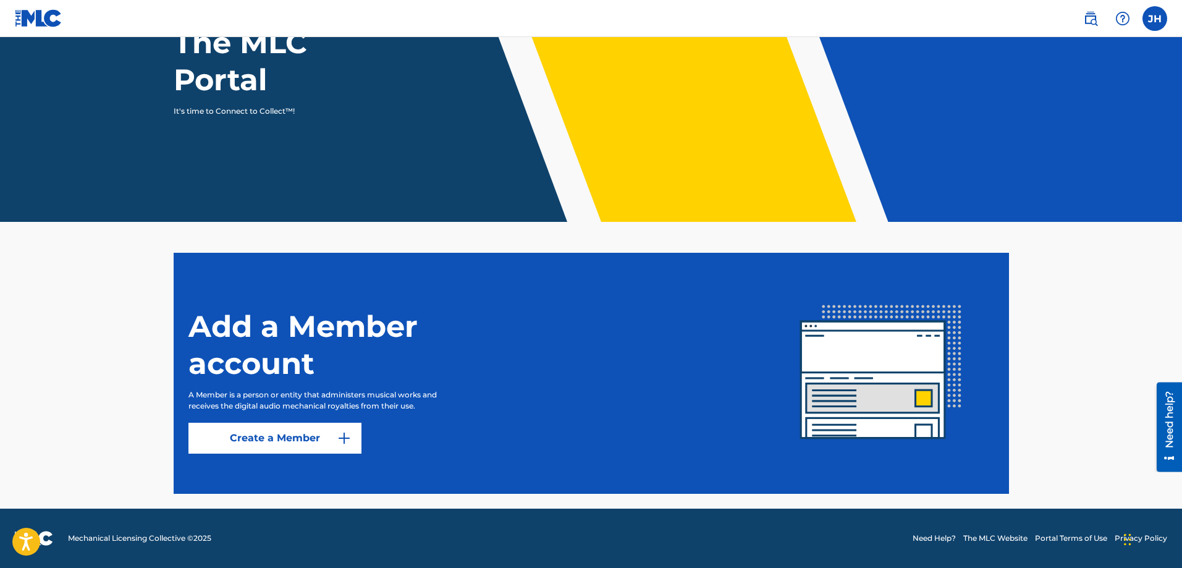
click at [292, 435] on link "Create a Member" at bounding box center [274, 437] width 173 height 31
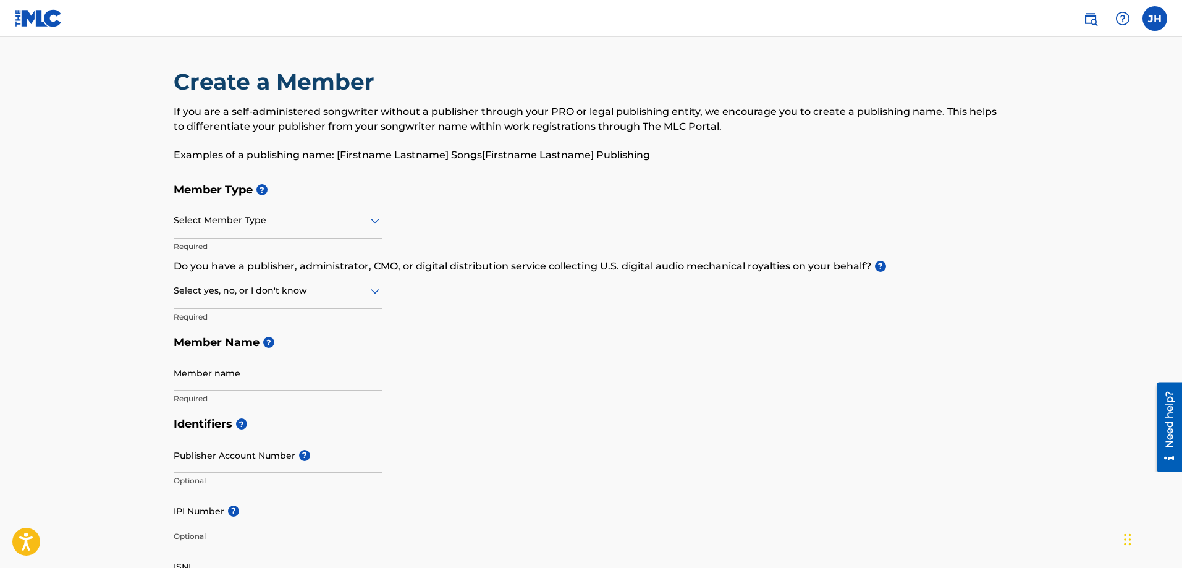
click at [188, 227] on div at bounding box center [278, 219] width 209 height 15
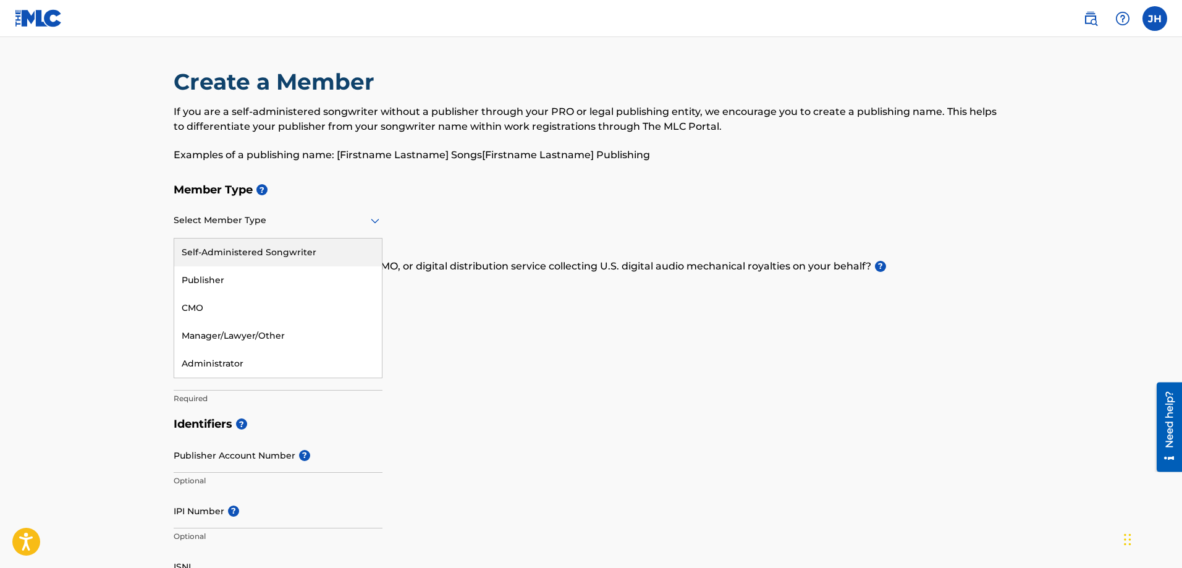
click at [200, 254] on div "Self-Administered Songwriter" at bounding box center [278, 252] width 208 height 28
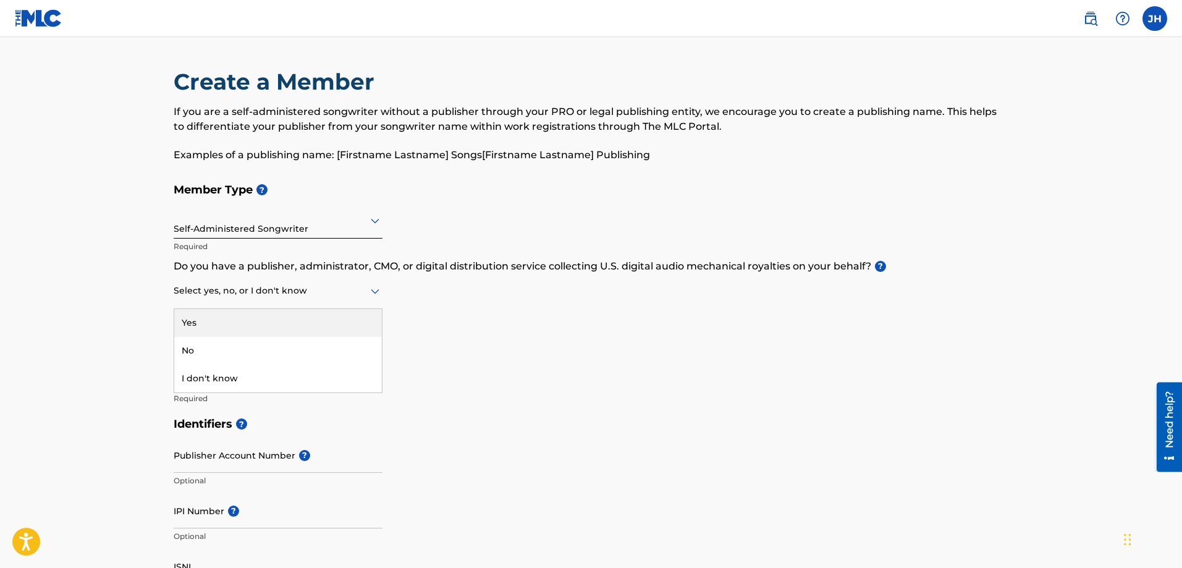
click at [201, 292] on div at bounding box center [278, 290] width 209 height 15
click at [202, 321] on div "Yes" at bounding box center [278, 323] width 208 height 28
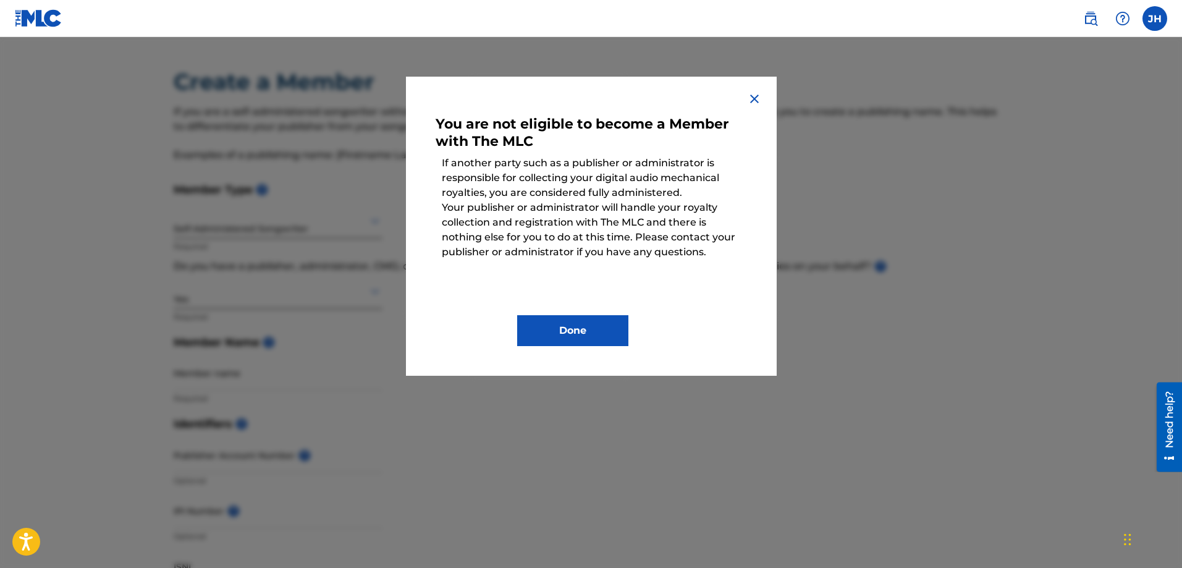
click at [561, 335] on button "Done" at bounding box center [572, 330] width 111 height 31
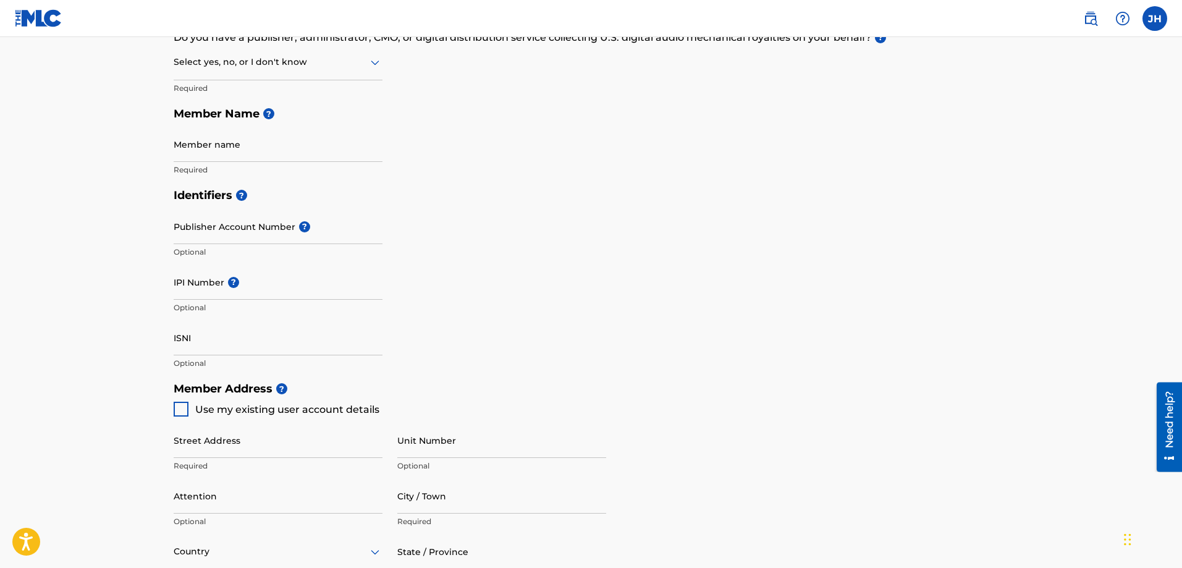
scroll to position [124, 0]
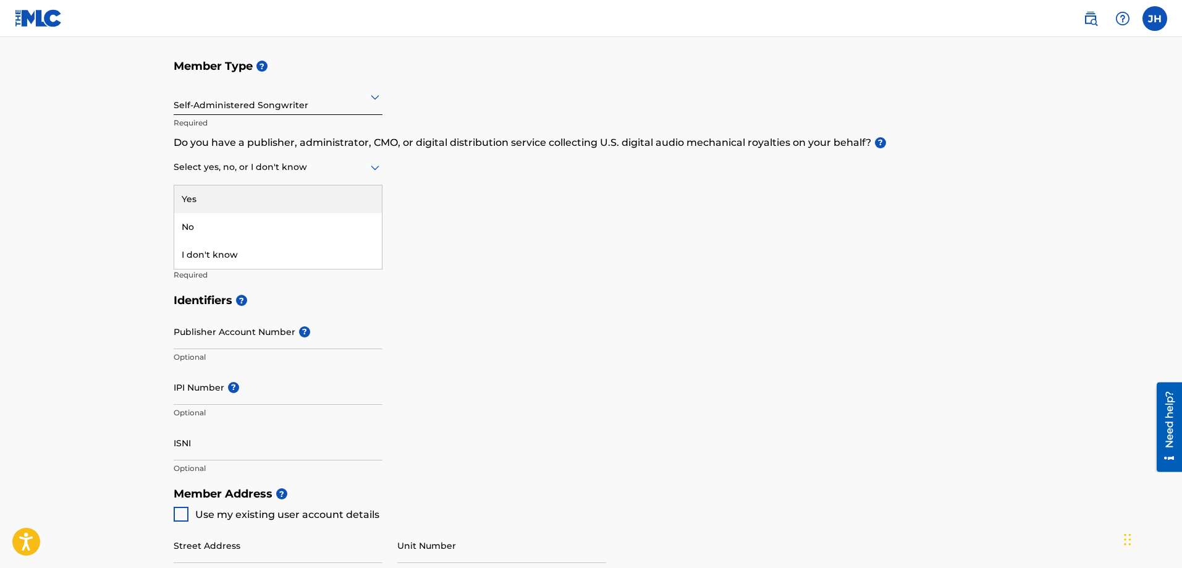
click at [226, 169] on div at bounding box center [278, 166] width 209 height 15
click at [227, 224] on div "No" at bounding box center [278, 227] width 208 height 28
click at [194, 251] on input "Member name" at bounding box center [278, 249] width 209 height 35
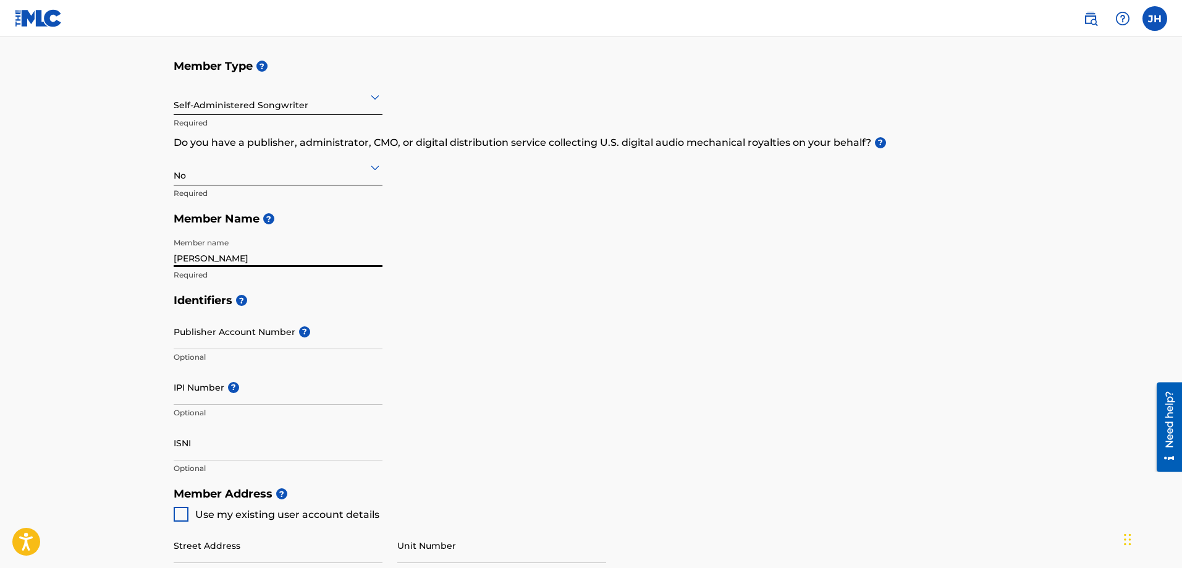
type input "[PERSON_NAME]"
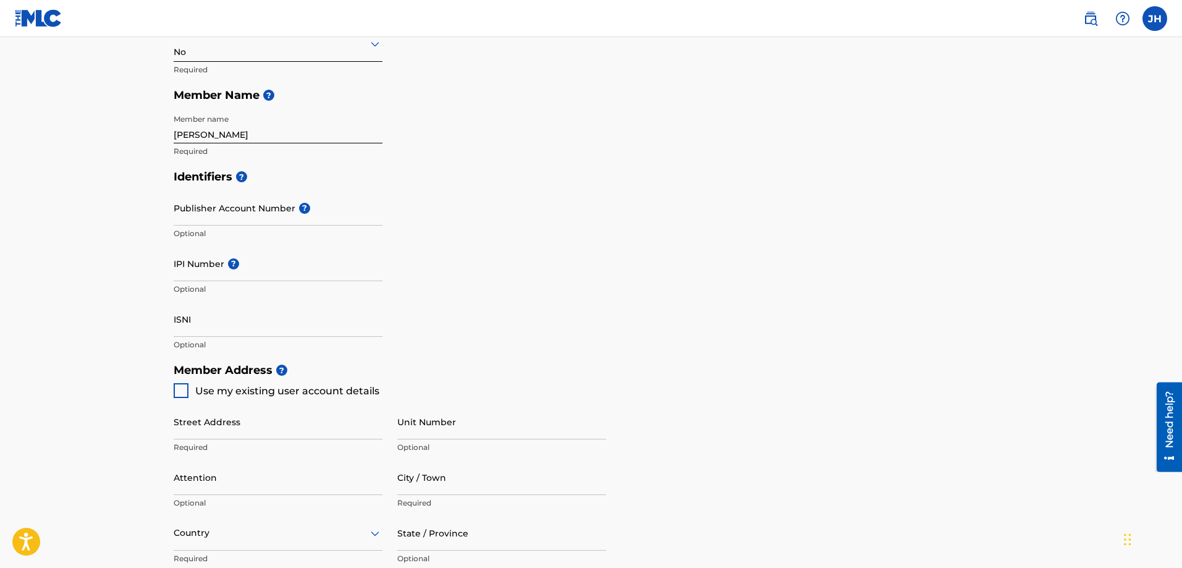
scroll to position [185, 0]
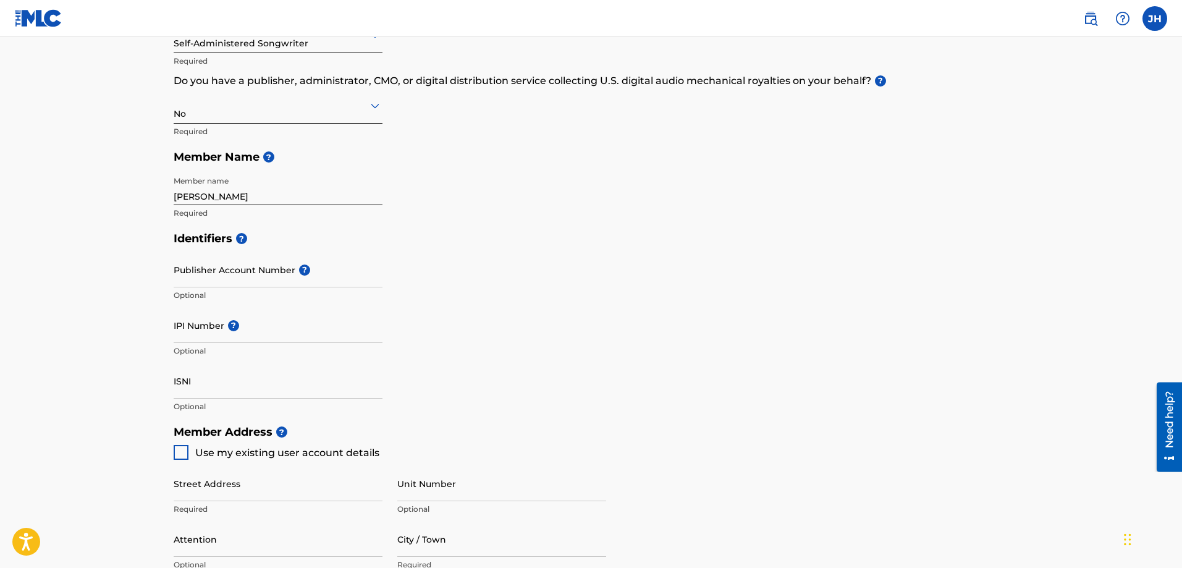
click at [182, 331] on input "IPI Number ?" at bounding box center [278, 325] width 209 height 35
type input "00756074917"
click at [133, 388] on main "Create a Member If you are a self-administered songwriter without a publisher t…" at bounding box center [591, 406] width 1182 height 1109
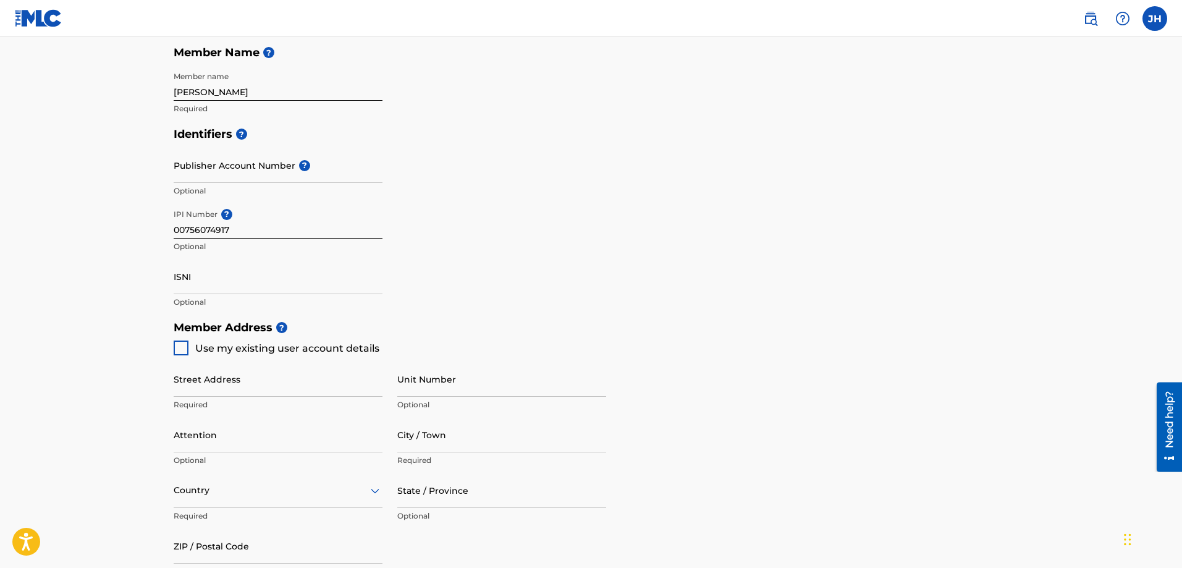
scroll to position [309, 0]
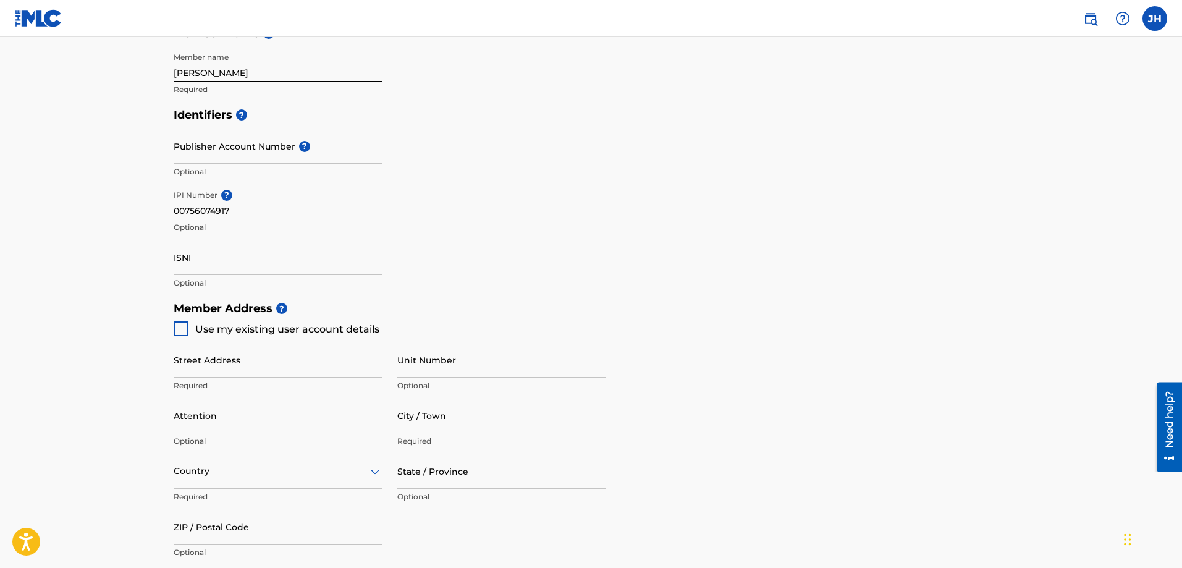
click at [179, 329] on div at bounding box center [181, 328] width 15 height 15
type input "[STREET_ADDRESS]"
type input "Friendship"
type input "38034"
type input "731"
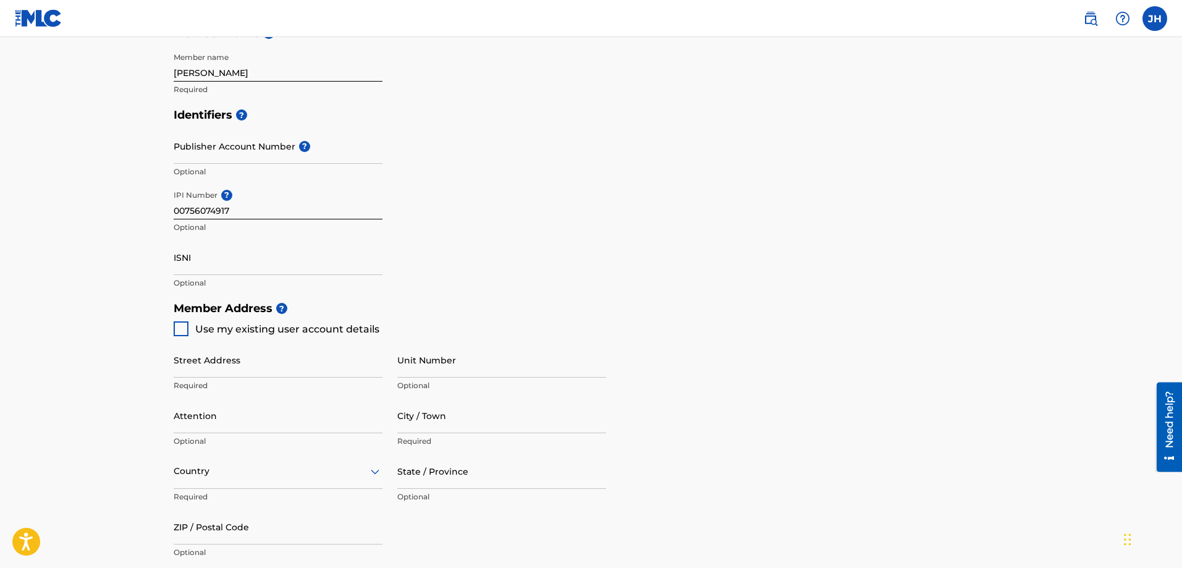
type input "4421035"
type input "[EMAIL_ADDRESS][DOMAIN_NAME]"
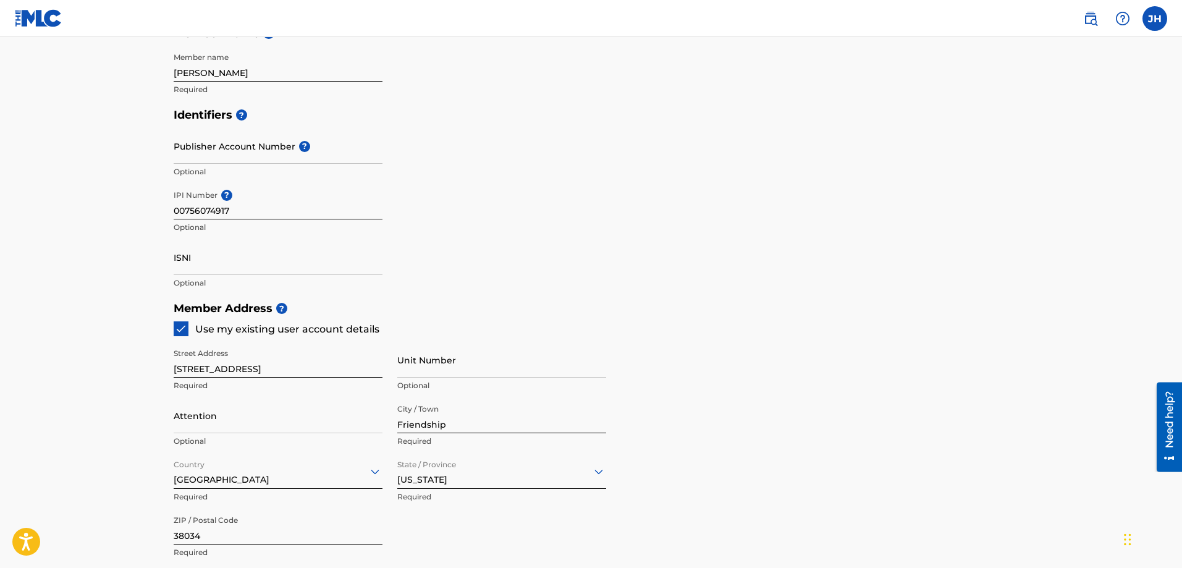
click at [112, 365] on main "Create a Member If you are a self-administered songwriter without a publisher t…" at bounding box center [591, 282] width 1182 height 1109
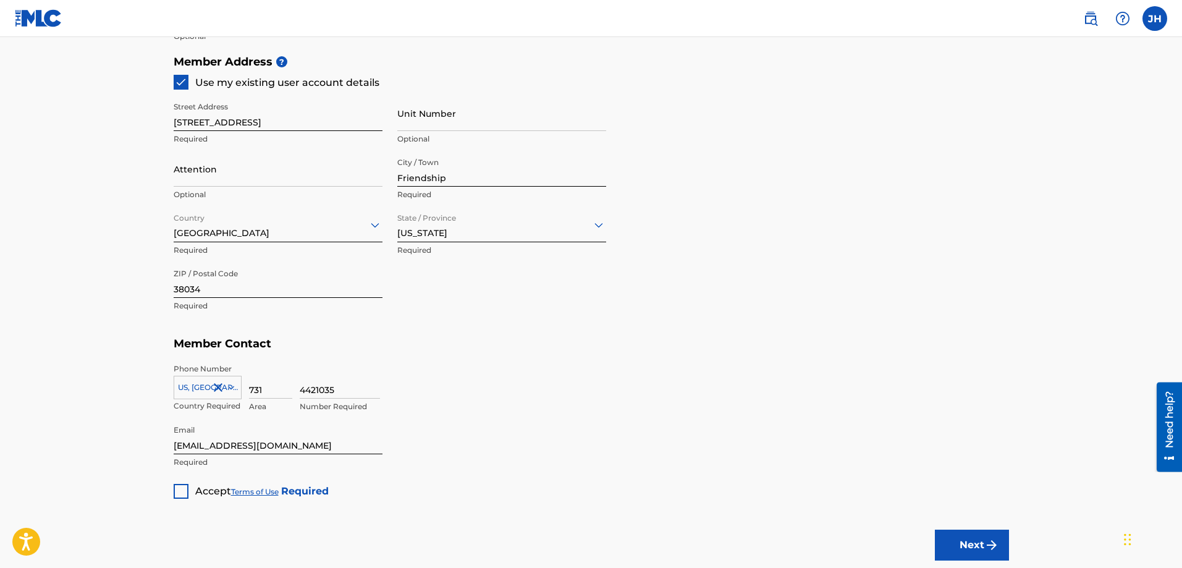
scroll to position [556, 0]
click at [177, 492] on div at bounding box center [181, 490] width 15 height 15
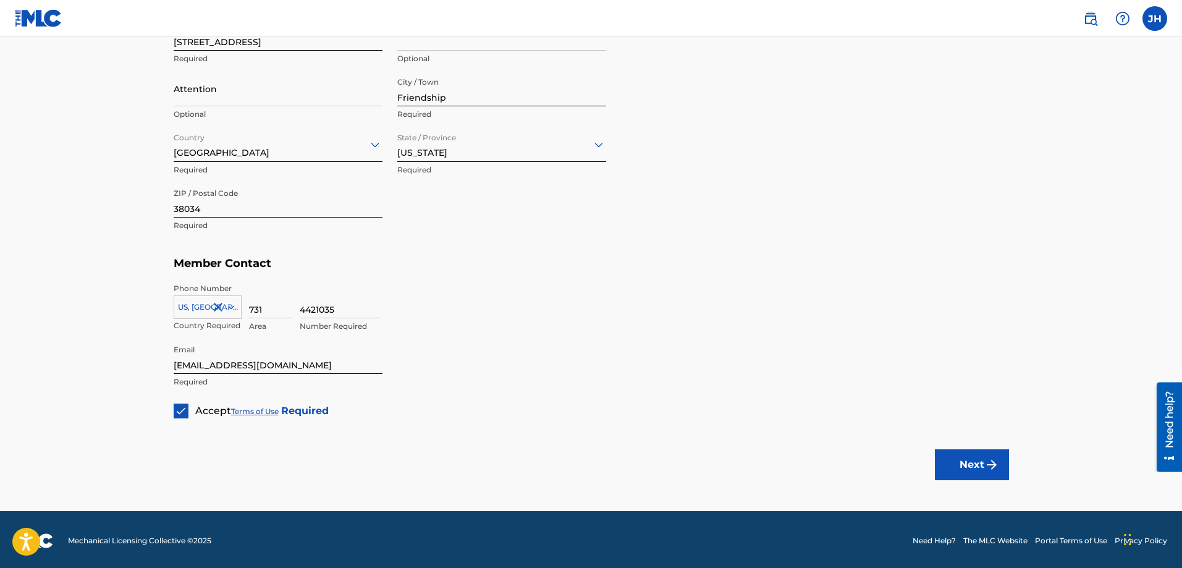
scroll to position [638, 0]
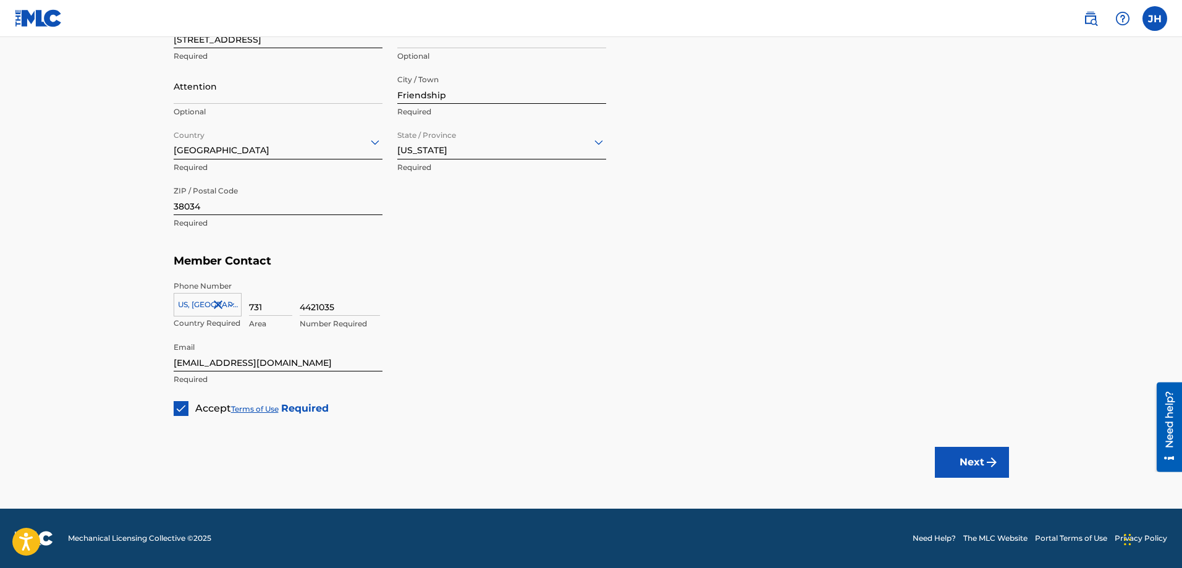
click at [986, 462] on img "submit" at bounding box center [991, 462] width 15 height 15
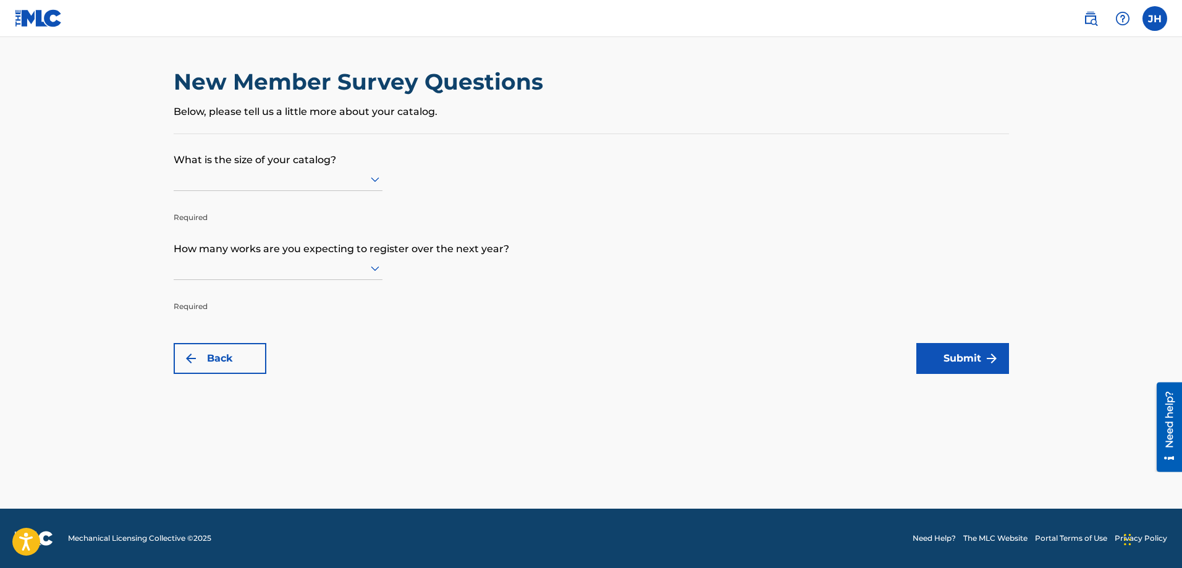
click at [262, 182] on div at bounding box center [278, 178] width 209 height 15
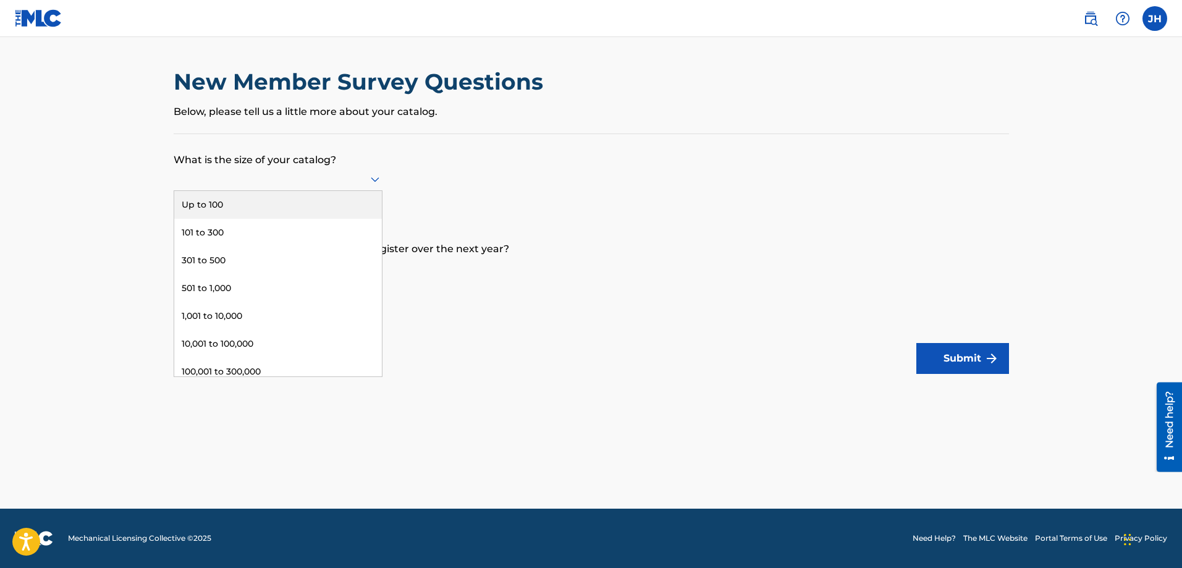
click at [261, 204] on div "Up to 100" at bounding box center [278, 205] width 208 height 28
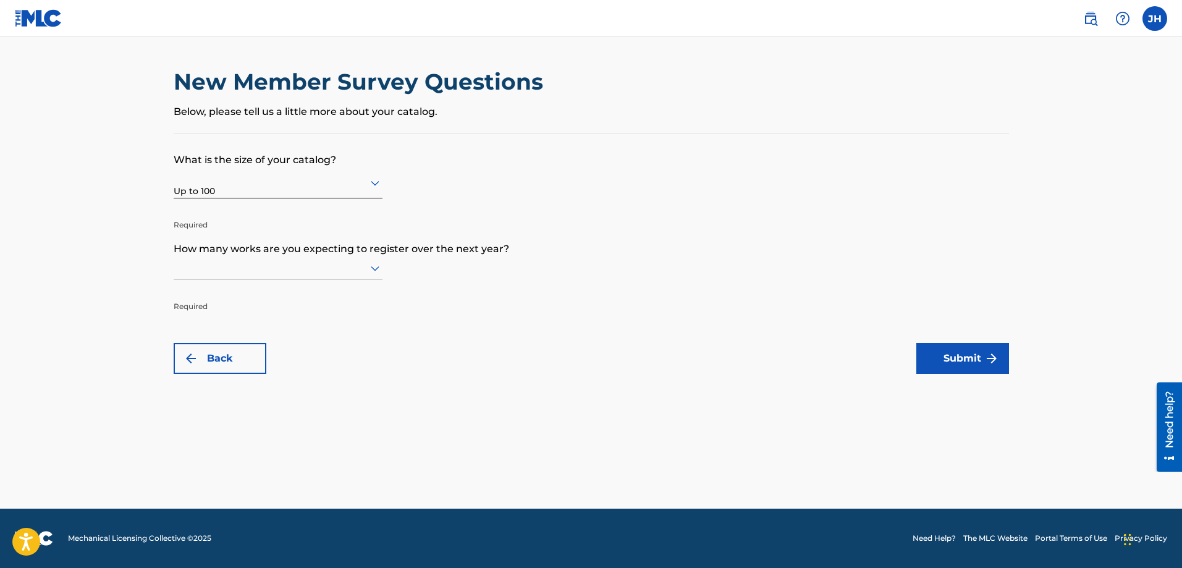
click at [216, 266] on div at bounding box center [278, 267] width 209 height 15
click at [230, 295] on div "Up to 100" at bounding box center [278, 294] width 208 height 28
click at [88, 290] on main "New Member Survey Questions Below, please tell us a little more about your cata…" at bounding box center [591, 272] width 1182 height 471
click at [958, 360] on button "Submit" at bounding box center [962, 358] width 93 height 31
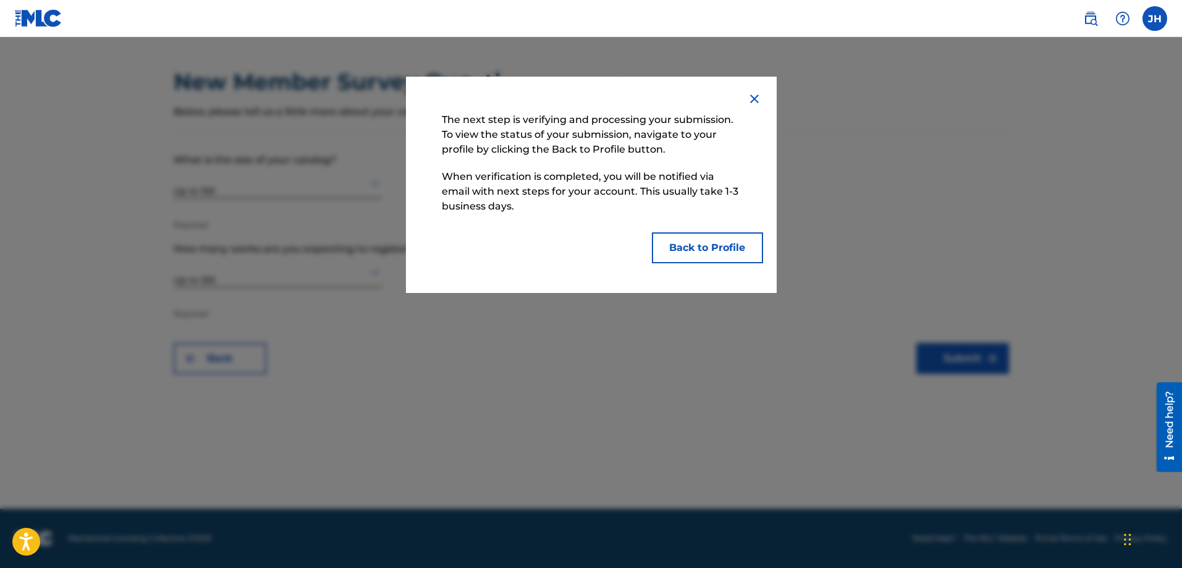
click at [702, 251] on button "Back to Profile" at bounding box center [707, 247] width 111 height 31
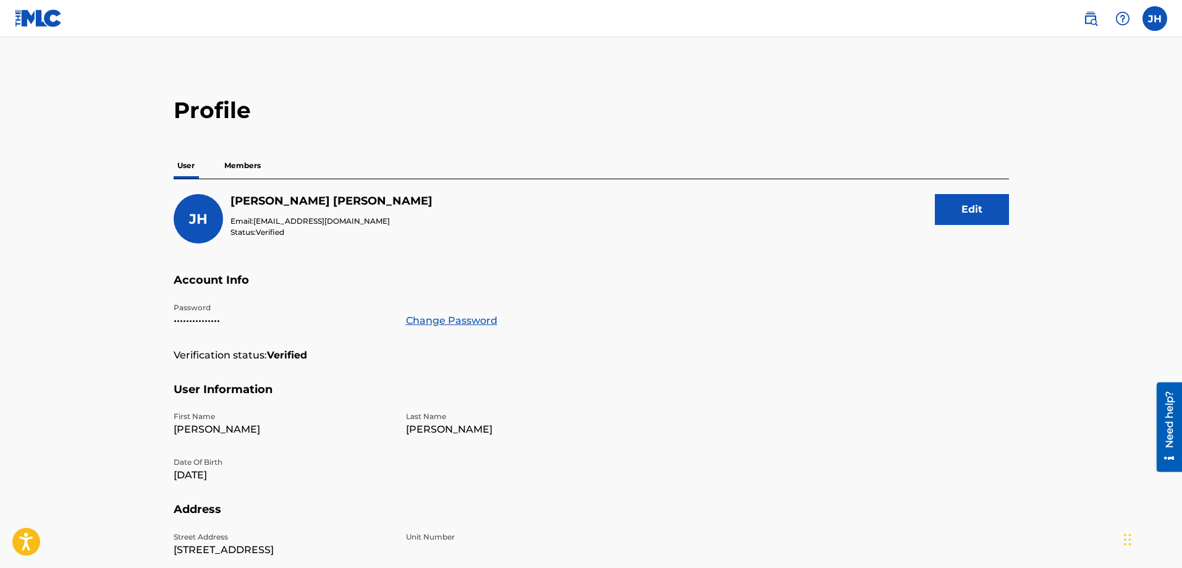
click at [258, 167] on p "Members" at bounding box center [243, 166] width 44 height 26
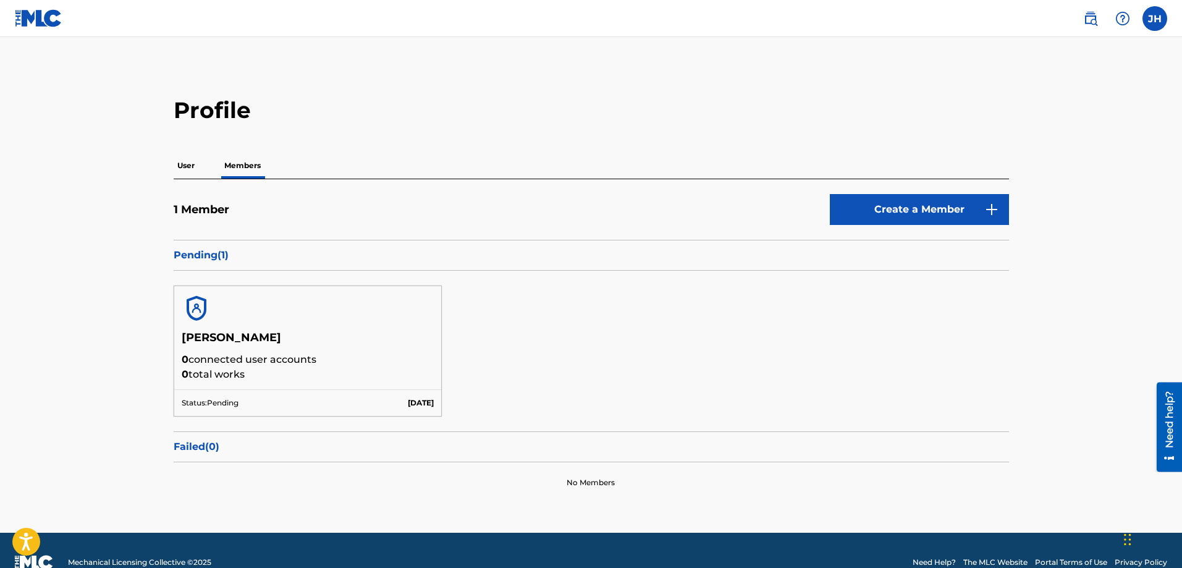
click at [874, 211] on link "Create a Member" at bounding box center [919, 209] width 179 height 31
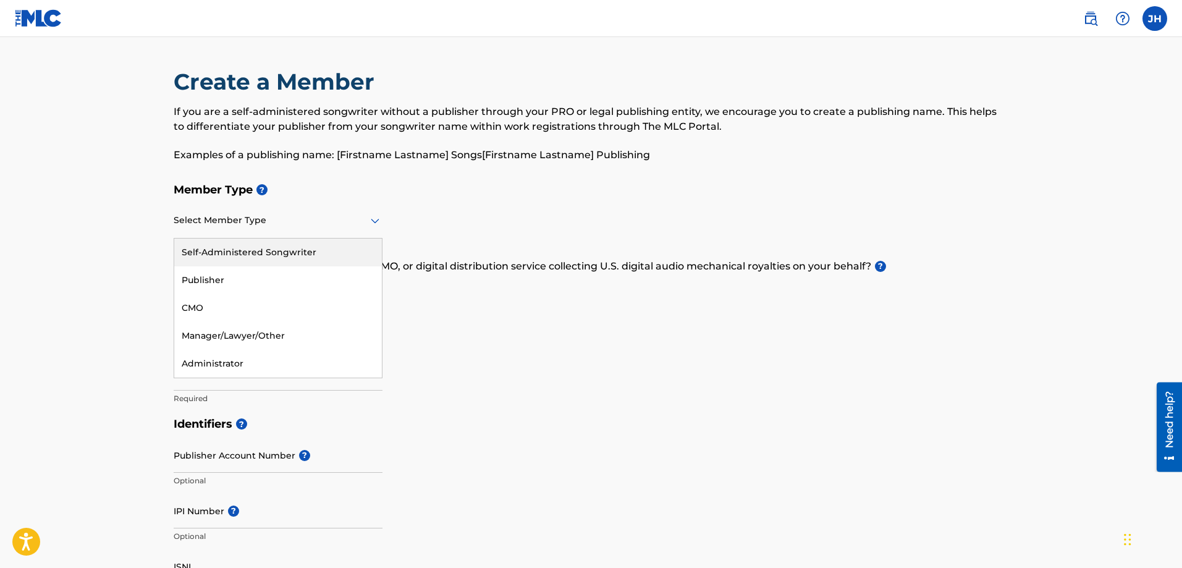
click at [268, 230] on div "Select Member Type" at bounding box center [278, 220] width 209 height 35
click at [263, 253] on div "Self-Administered Songwriter" at bounding box center [278, 252] width 208 height 28
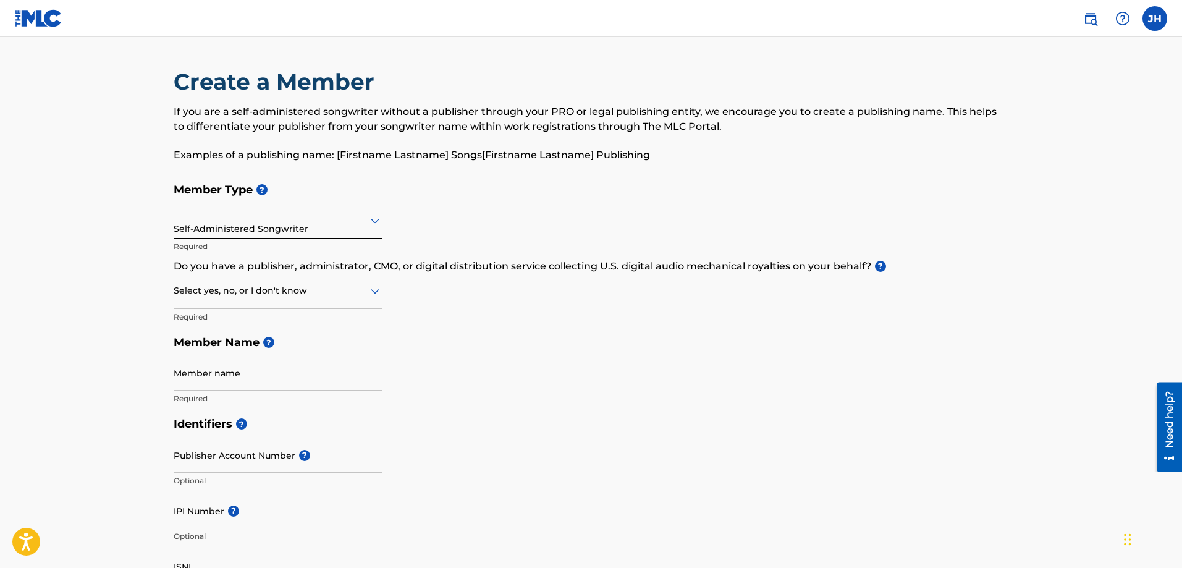
click at [248, 295] on div at bounding box center [278, 290] width 209 height 15
click at [229, 348] on div "No" at bounding box center [278, 351] width 208 height 28
click at [189, 379] on input "Member name" at bounding box center [278, 372] width 209 height 35
type input "[PERSON_NAME]"
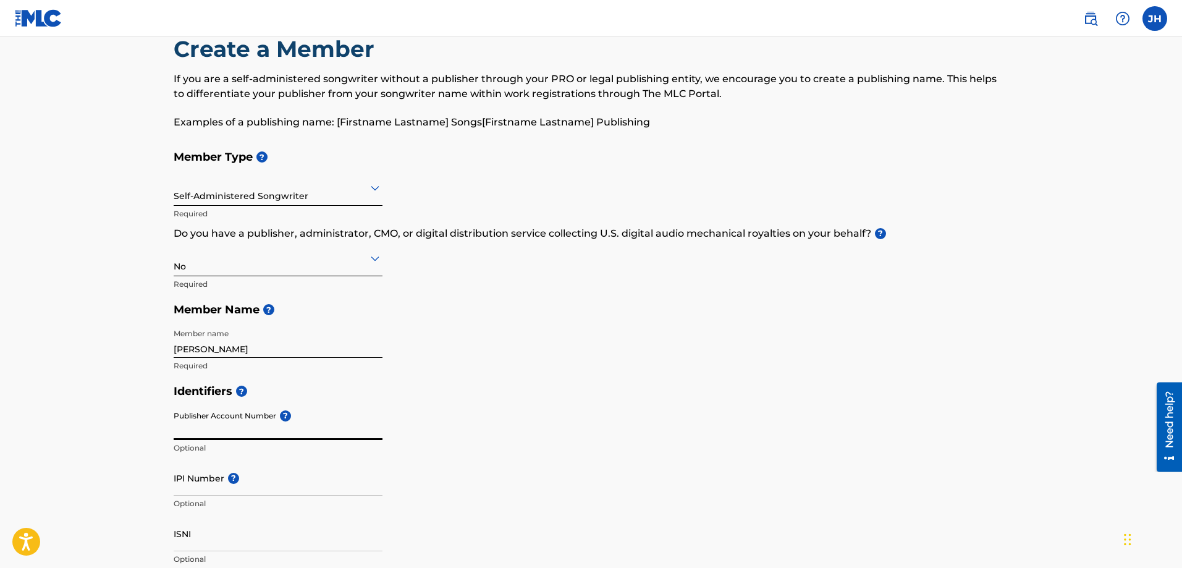
scroll to position [62, 0]
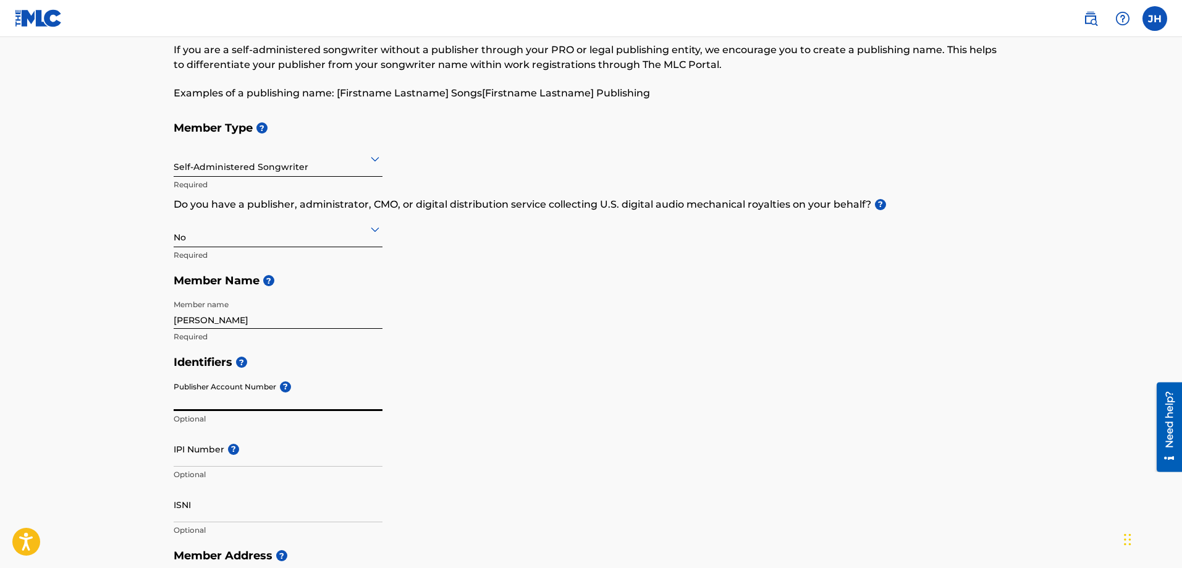
click at [193, 462] on input "IPI Number ?" at bounding box center [278, 448] width 209 height 35
type input "00894445297"
click at [120, 460] on main "Create a Member If you are a self-administered songwriter without a publisher t…" at bounding box center [591, 529] width 1182 height 1109
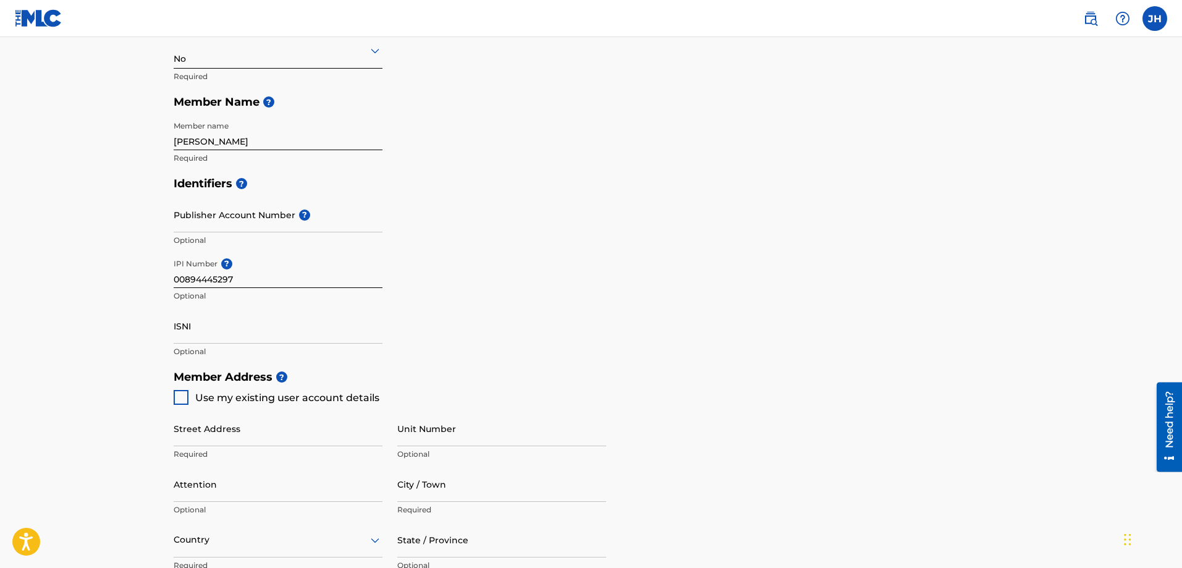
scroll to position [247, 0]
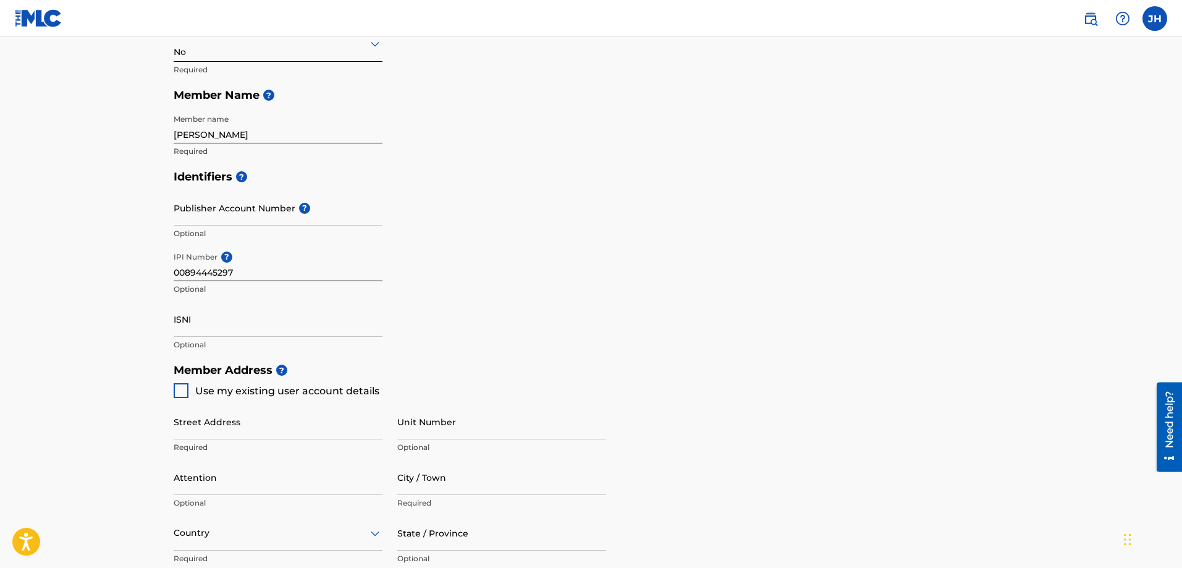
click at [185, 428] on input "Street Address" at bounding box center [278, 421] width 209 height 35
type input "[STREET_ADDRESS]"
type input "[PERSON_NAME]"
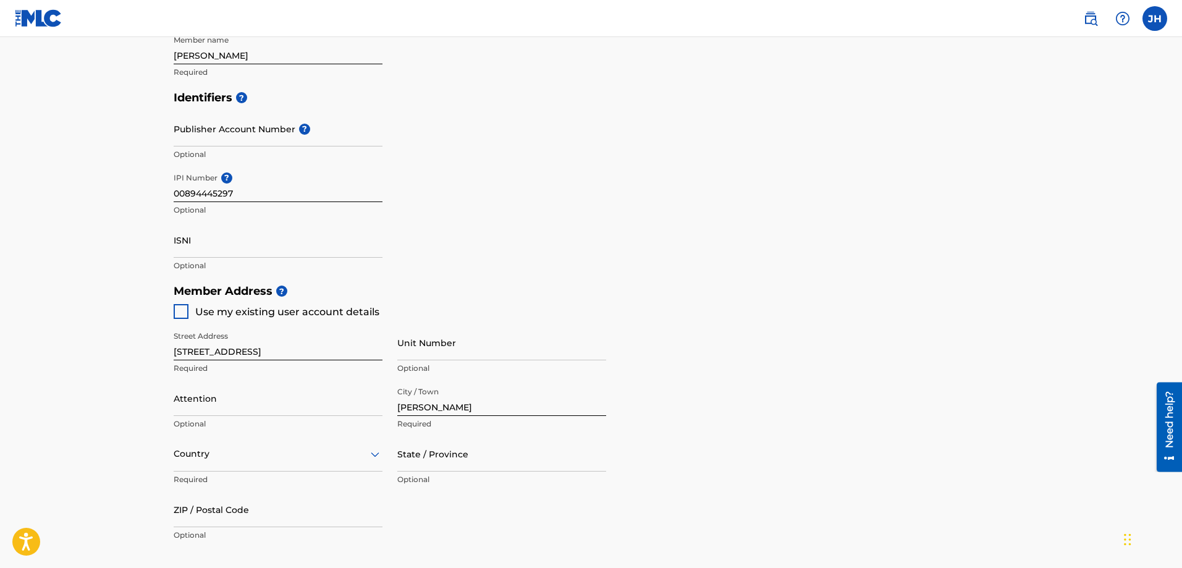
scroll to position [432, 0]
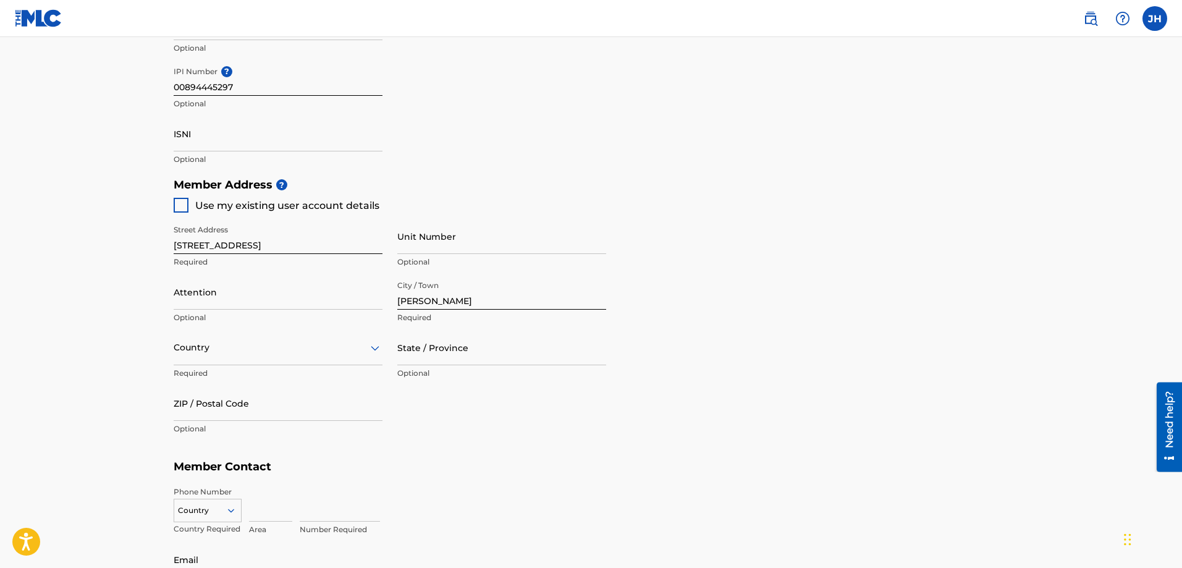
click at [188, 352] on div at bounding box center [278, 347] width 209 height 15
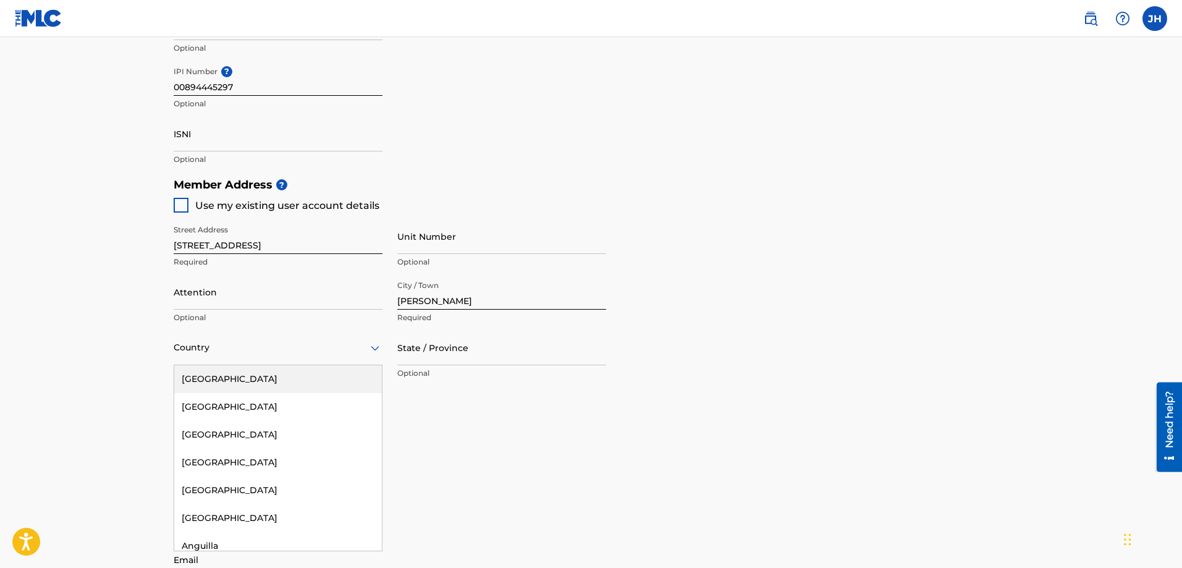
click at [191, 380] on div "[GEOGRAPHIC_DATA]" at bounding box center [278, 379] width 208 height 28
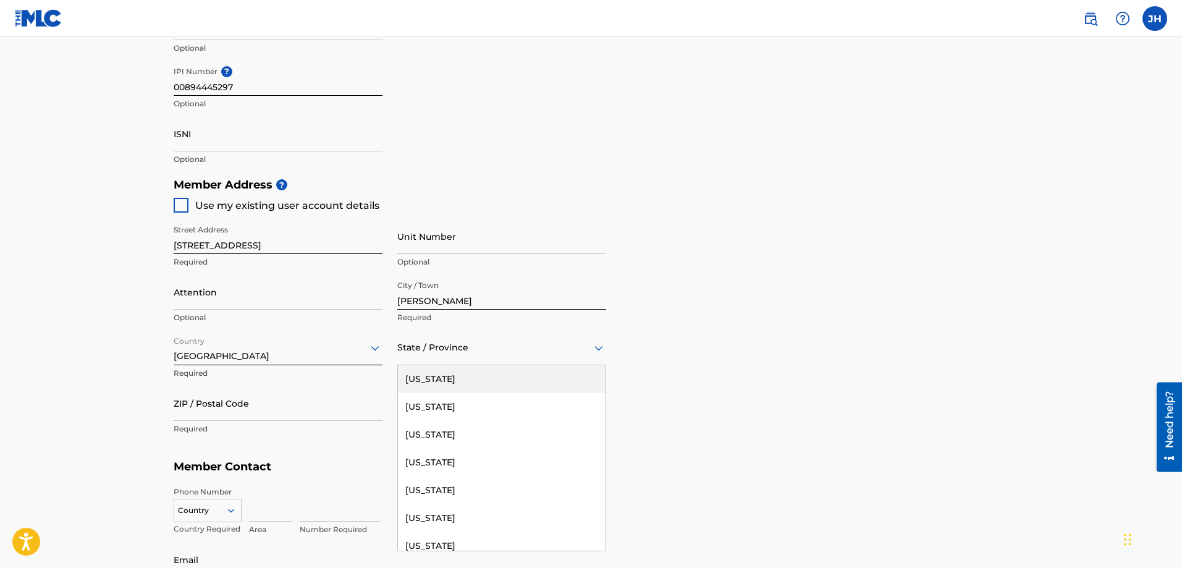
click at [411, 353] on div at bounding box center [501, 347] width 209 height 15
type input "te"
click at [442, 381] on div "[US_STATE]" at bounding box center [502, 379] width 208 height 28
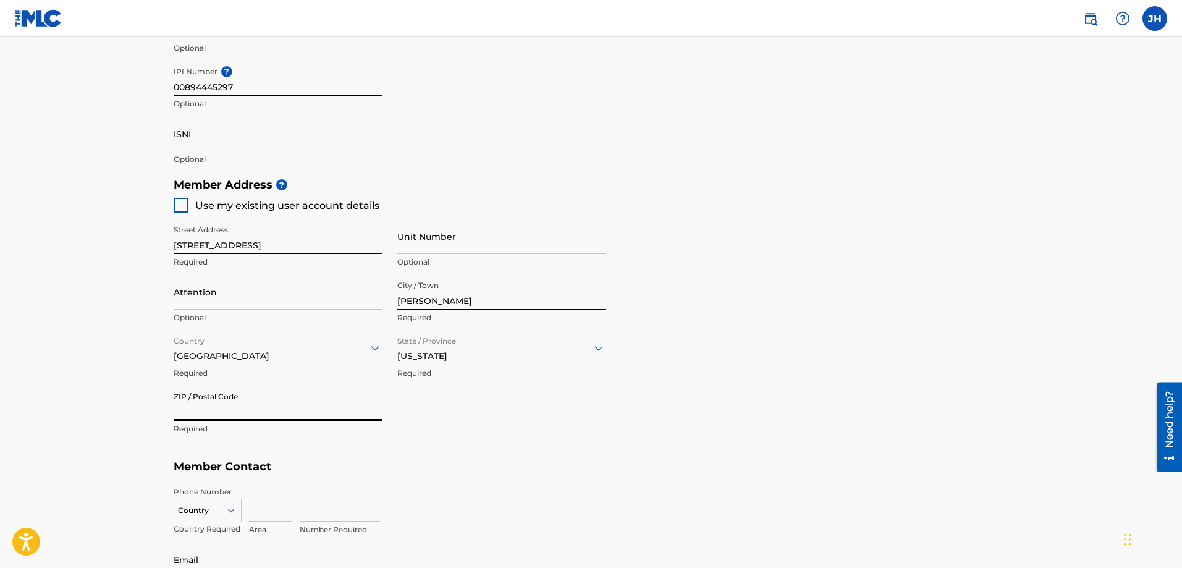
click at [303, 406] on input "ZIP / Postal Code" at bounding box center [278, 402] width 209 height 35
type input "38080"
click at [123, 407] on main "Create a Member If you are a self-administered songwriter without a publisher t…" at bounding box center [591, 159] width 1182 height 1109
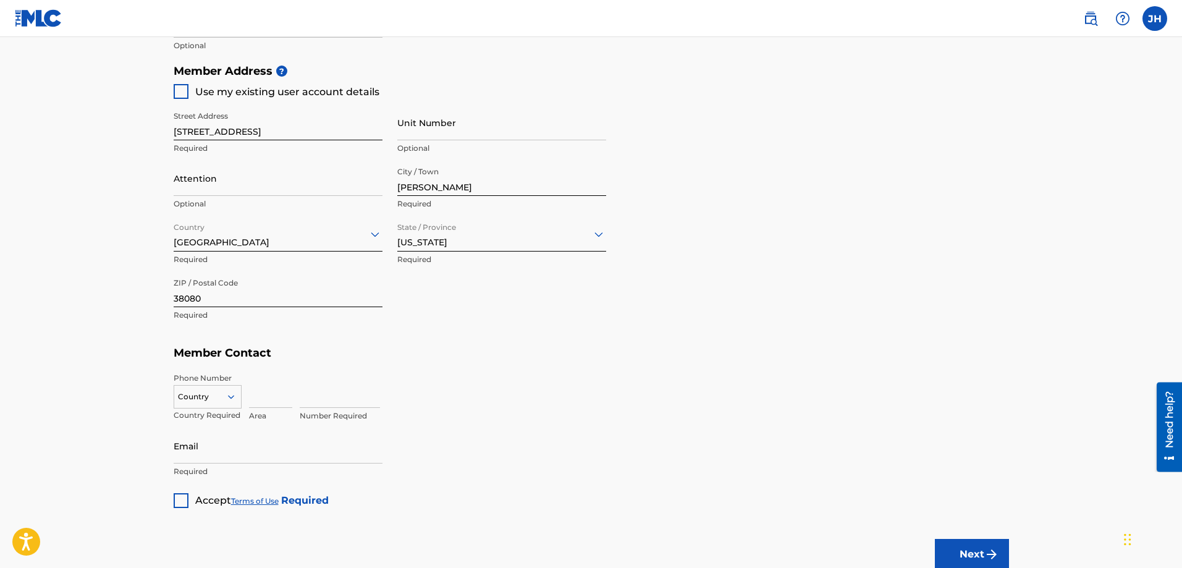
scroll to position [556, 0]
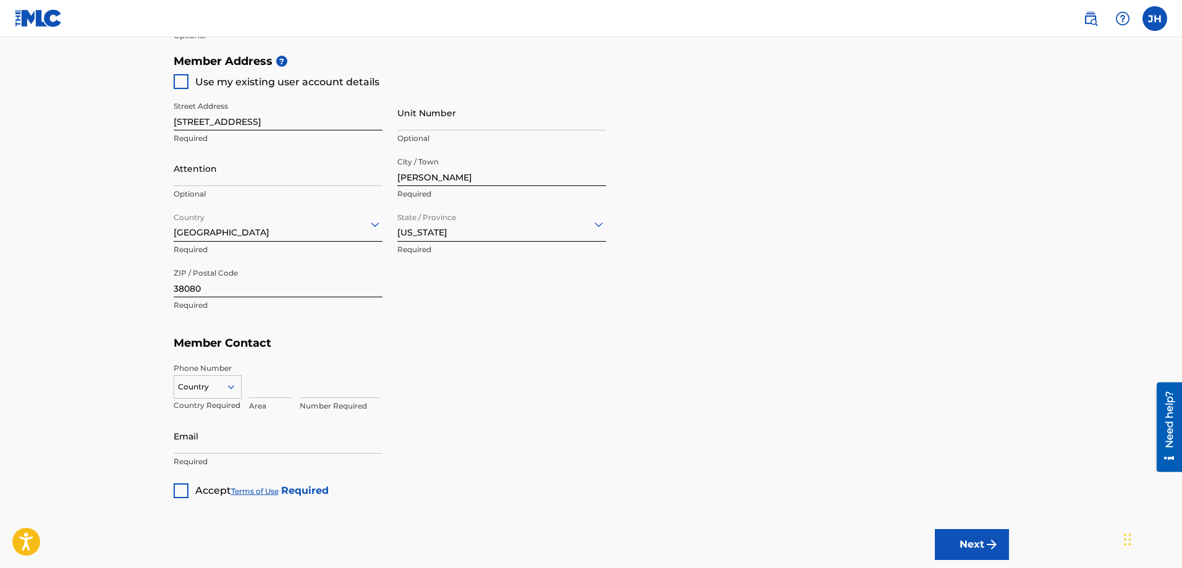
click at [263, 384] on input at bounding box center [270, 380] width 43 height 35
click at [221, 392] on div "Country" at bounding box center [208, 384] width 68 height 19
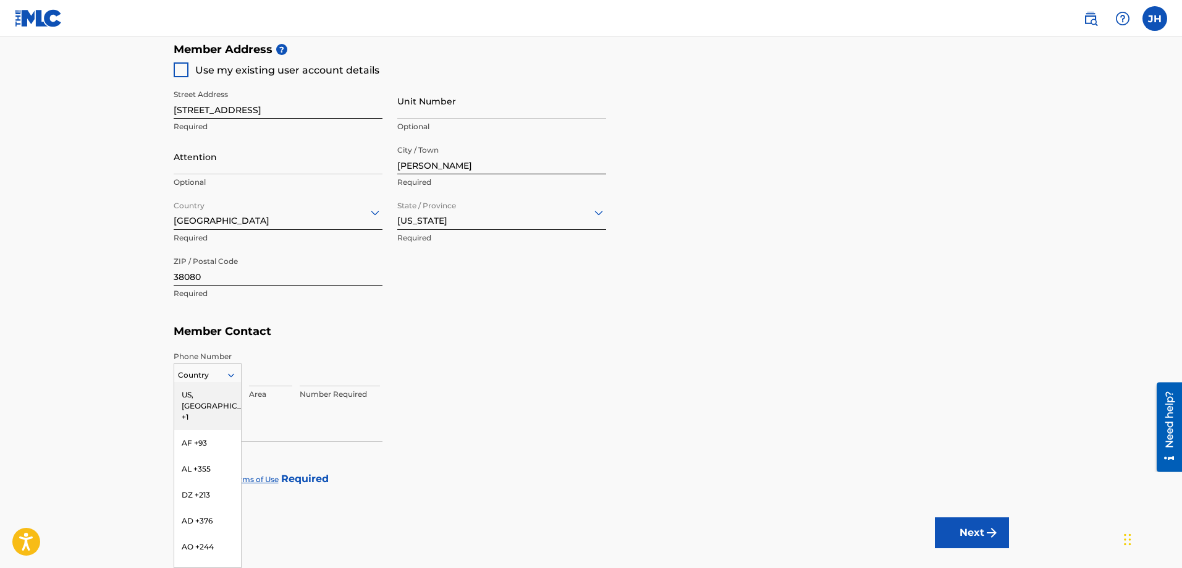
click at [208, 393] on div "US, [GEOGRAPHIC_DATA] +1" at bounding box center [207, 406] width 67 height 48
click at [254, 372] on input at bounding box center [270, 368] width 43 height 35
type input "731"
type input "4421035"
click at [94, 390] on main "Create a Member If you are a self-administered songwriter without a publisher t…" at bounding box center [591, 23] width 1182 height 1109
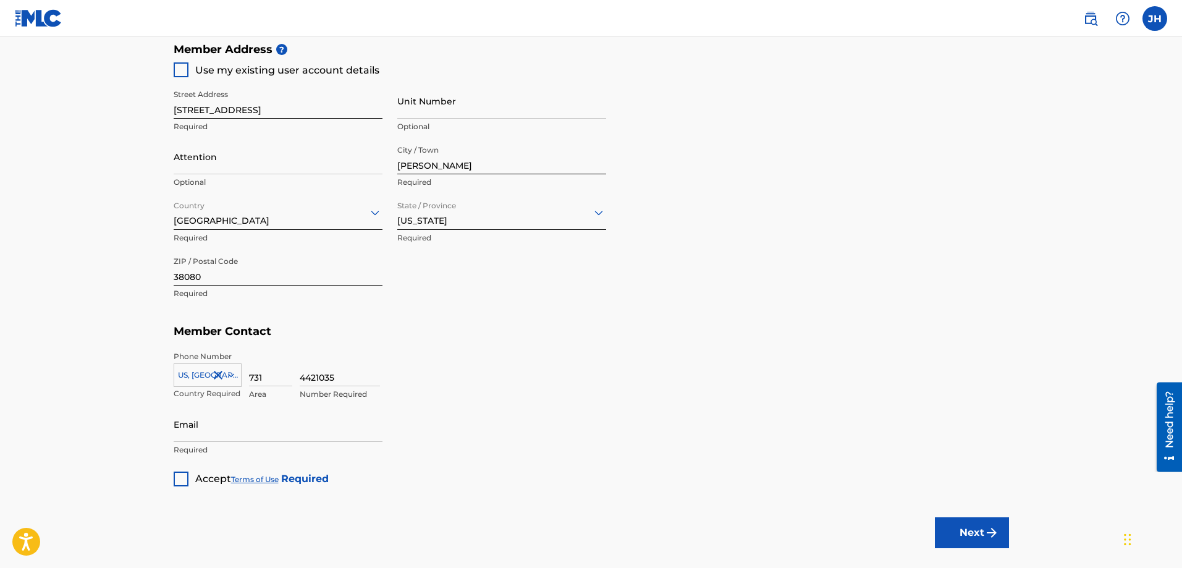
click at [198, 436] on input "Email" at bounding box center [278, 423] width 209 height 35
type input "[EMAIL_ADDRESS][DOMAIN_NAME]"
click at [182, 476] on div at bounding box center [181, 478] width 15 height 15
click at [954, 527] on button "Next" at bounding box center [972, 532] width 74 height 31
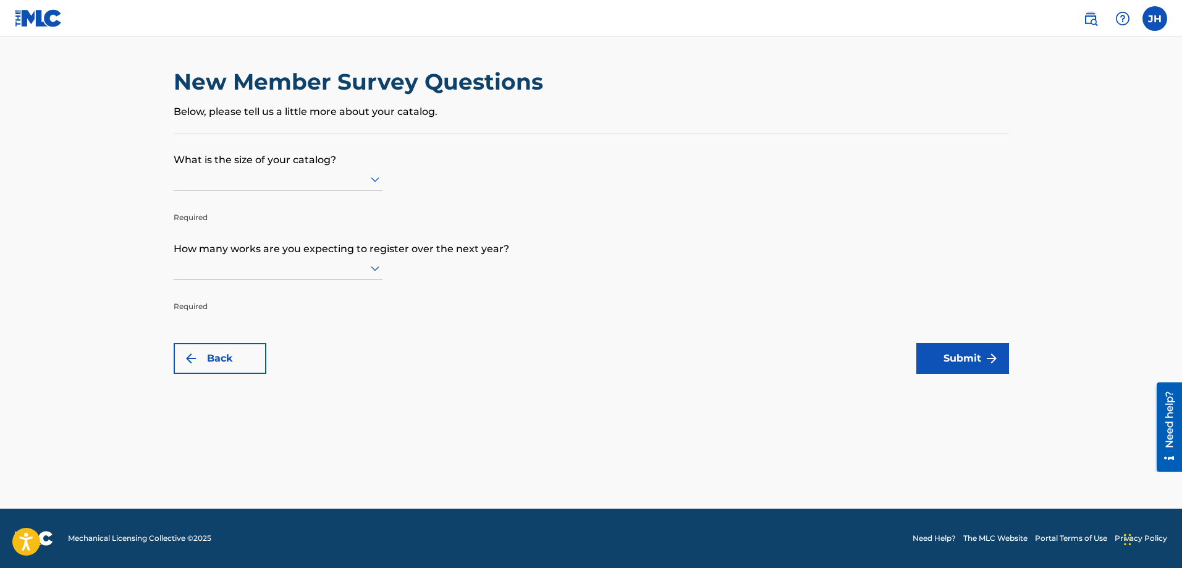
click at [313, 179] on div at bounding box center [278, 178] width 209 height 15
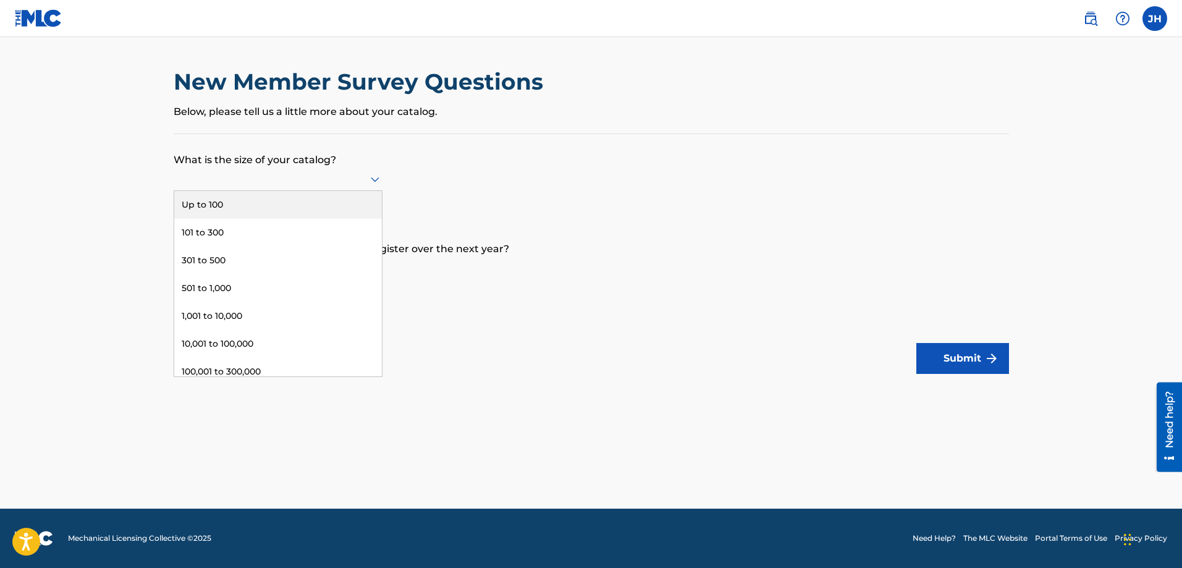
click at [287, 205] on div "Up to 100" at bounding box center [278, 205] width 208 height 28
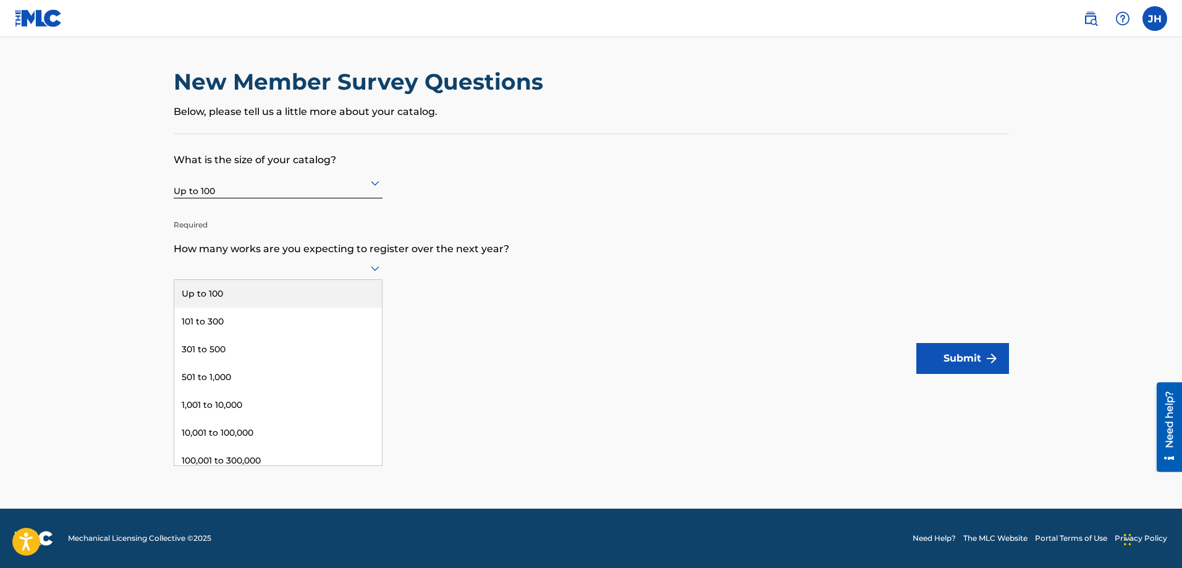
click at [280, 262] on div at bounding box center [278, 267] width 209 height 15
click at [275, 295] on div "Up to 100" at bounding box center [278, 294] width 208 height 28
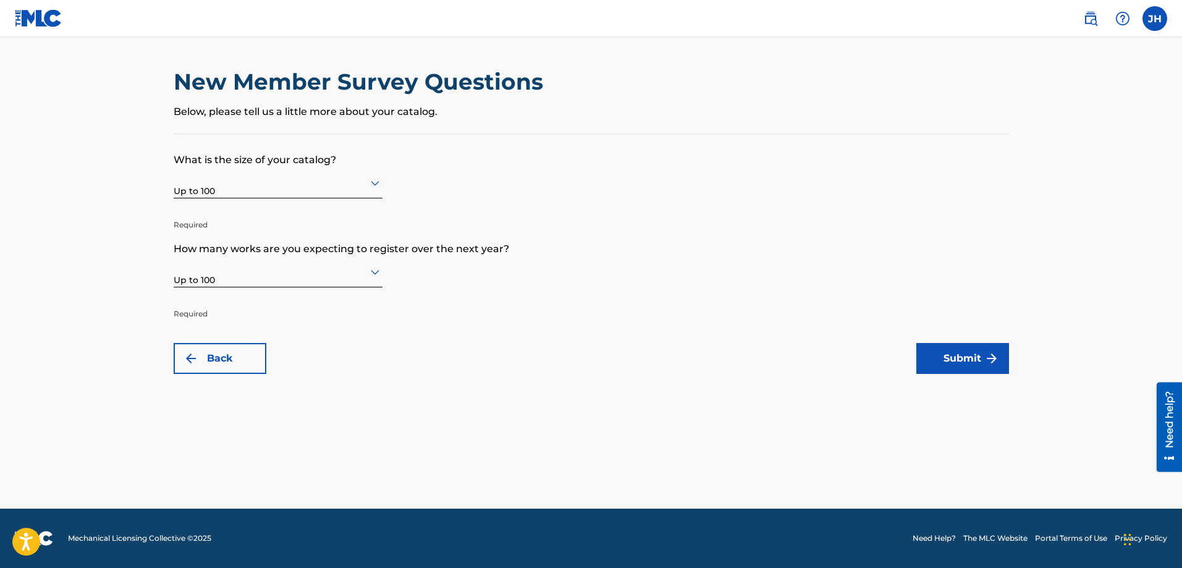
click at [946, 366] on button "Submit" at bounding box center [962, 358] width 93 height 31
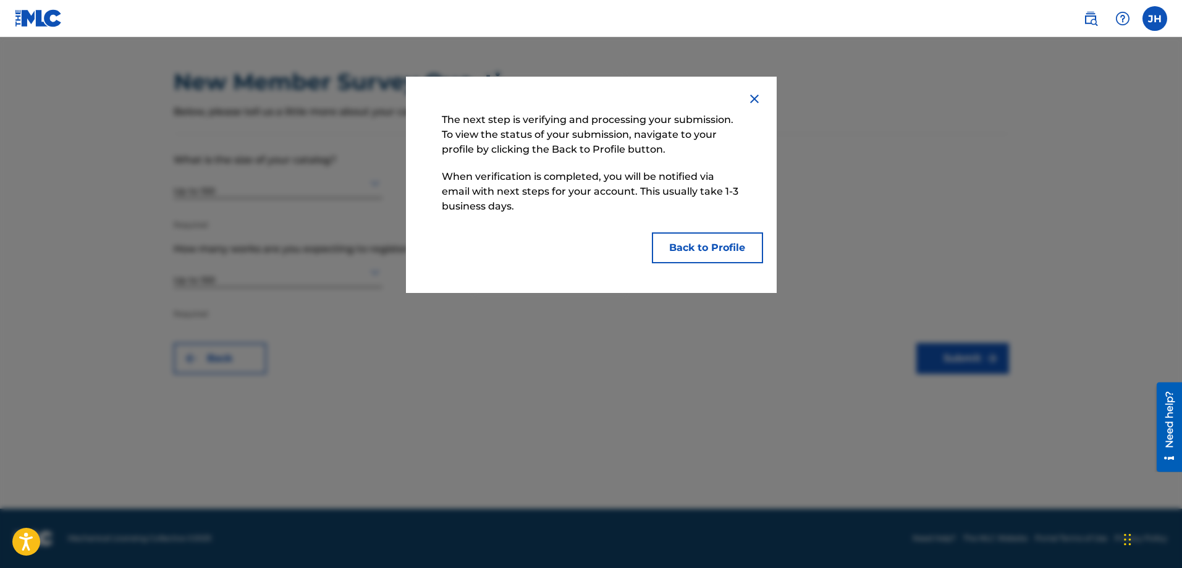
click at [707, 241] on button "Back to Profile" at bounding box center [707, 247] width 111 height 31
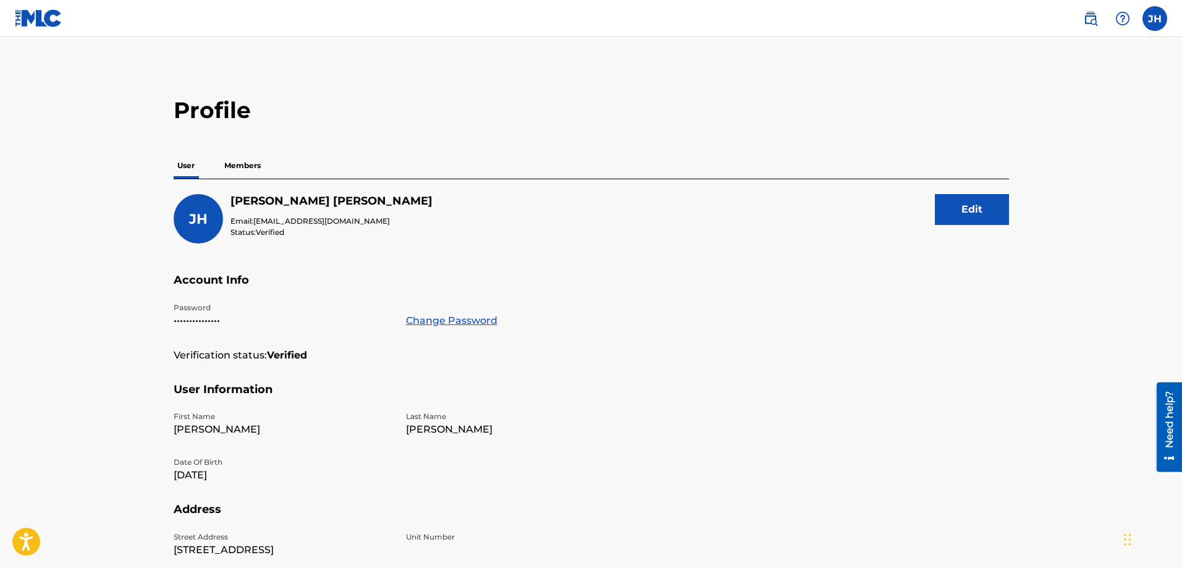
click at [257, 165] on p "Members" at bounding box center [243, 166] width 44 height 26
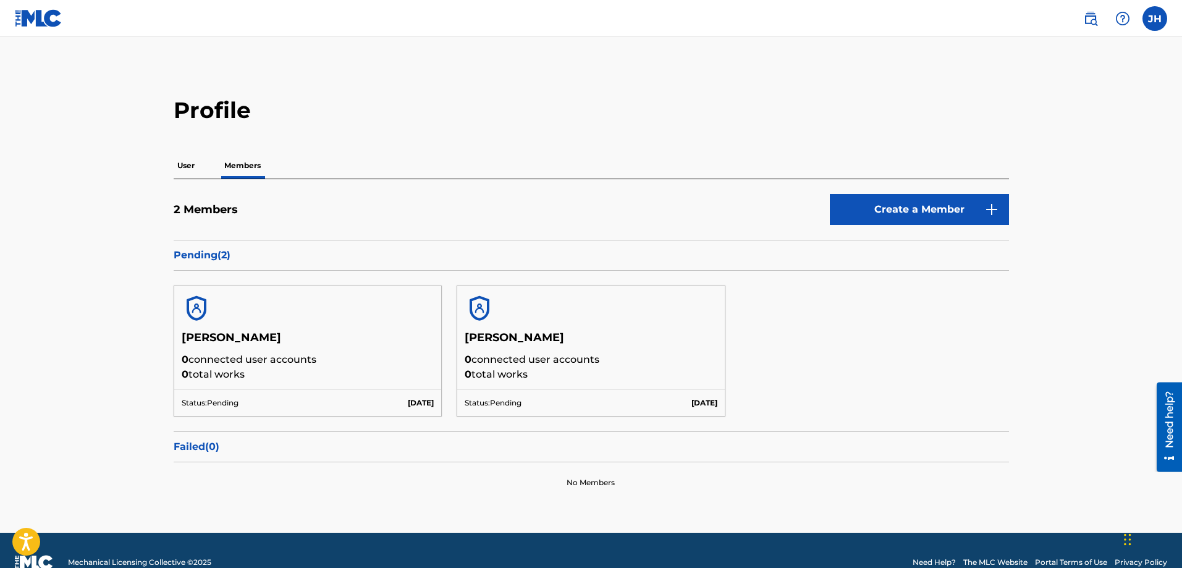
click at [1150, 22] on label at bounding box center [1154, 18] width 25 height 25
click at [1154, 19] on input "[PERSON_NAME] [PERSON_NAME][EMAIL_ADDRESS][DOMAIN_NAME] Notification Preference…" at bounding box center [1154, 19] width 0 height 0
click at [1073, 347] on main "Profile User Members 2 Members Create a Member Pending ( 2 ) [PERSON_NAME] 0 co…" at bounding box center [591, 284] width 1182 height 495
click at [1151, 8] on label at bounding box center [1154, 18] width 25 height 25
click at [1154, 19] on input "[PERSON_NAME] [PERSON_NAME][EMAIL_ADDRESS][DOMAIN_NAME] Notification Preference…" at bounding box center [1154, 19] width 0 height 0
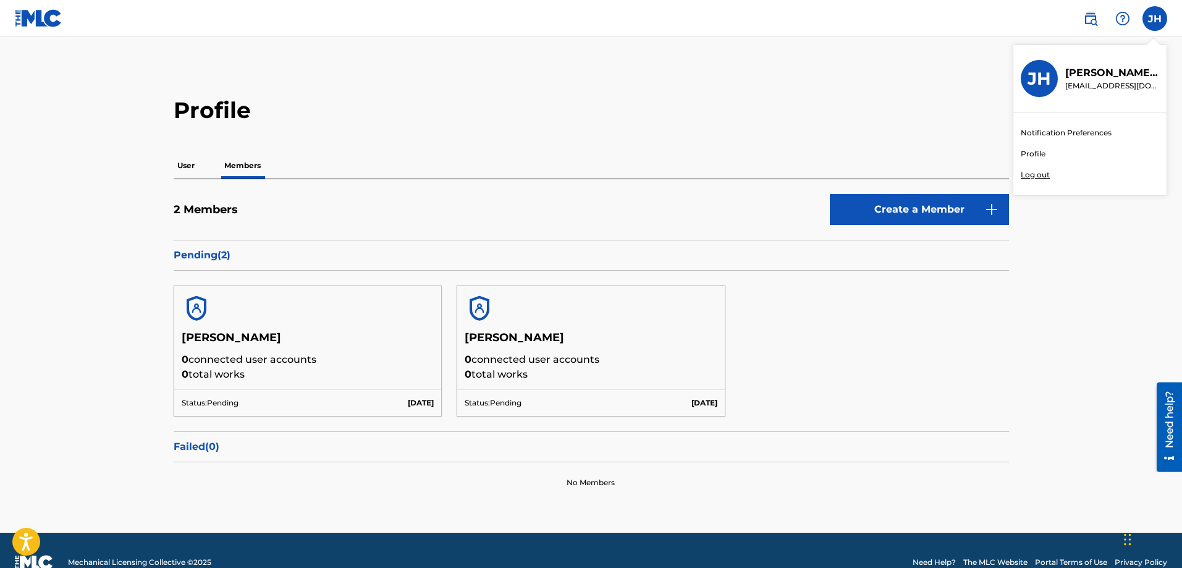
click at [1040, 174] on p "Log out" at bounding box center [1034, 174] width 29 height 11
click at [1154, 19] on input "[PERSON_NAME] [PERSON_NAME][EMAIL_ADDRESS][DOMAIN_NAME] Notification Preference…" at bounding box center [1154, 19] width 0 height 0
